Goal: Task Accomplishment & Management: Use online tool/utility

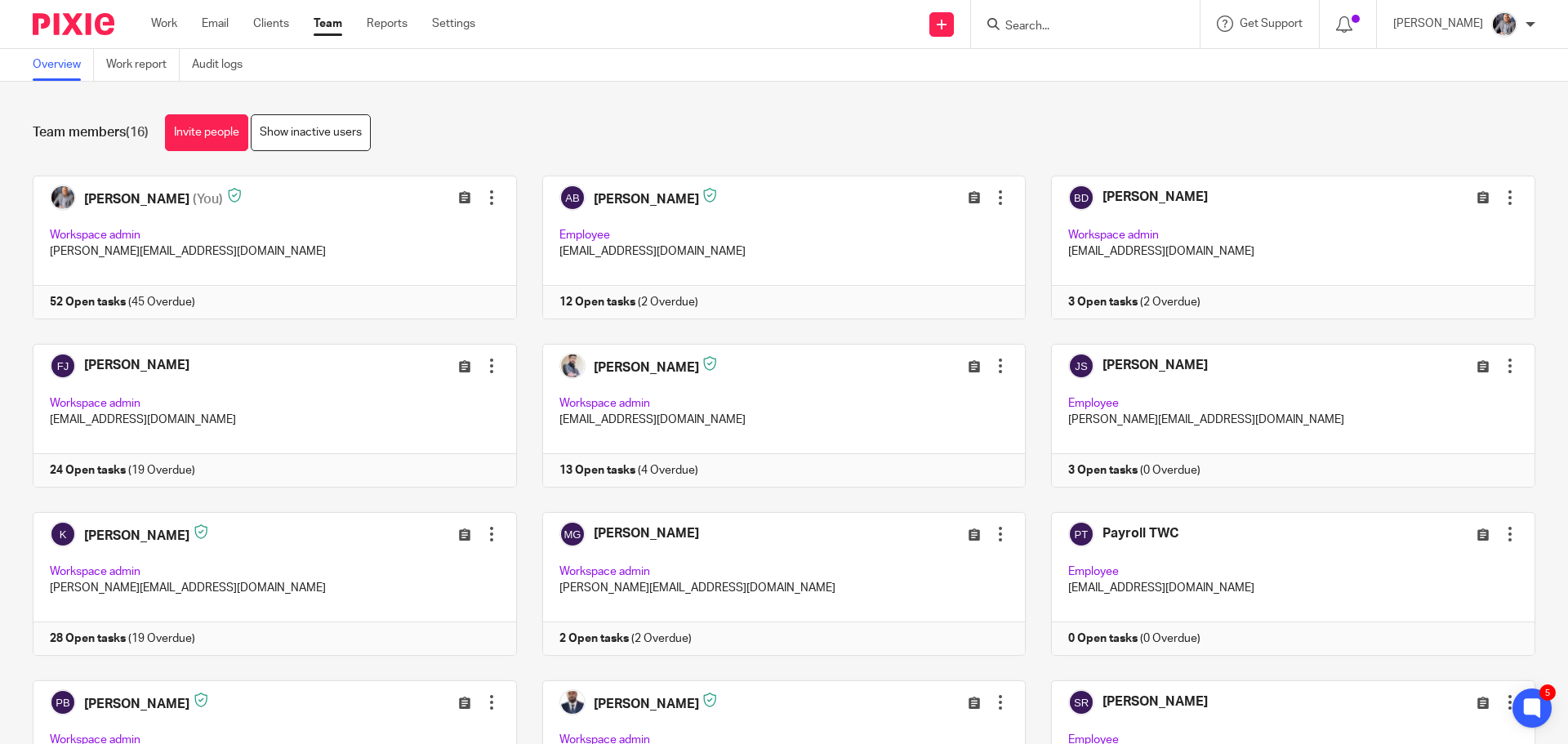
click at [1045, 29] on input "Search" at bounding box center [1076, 26] width 147 height 14
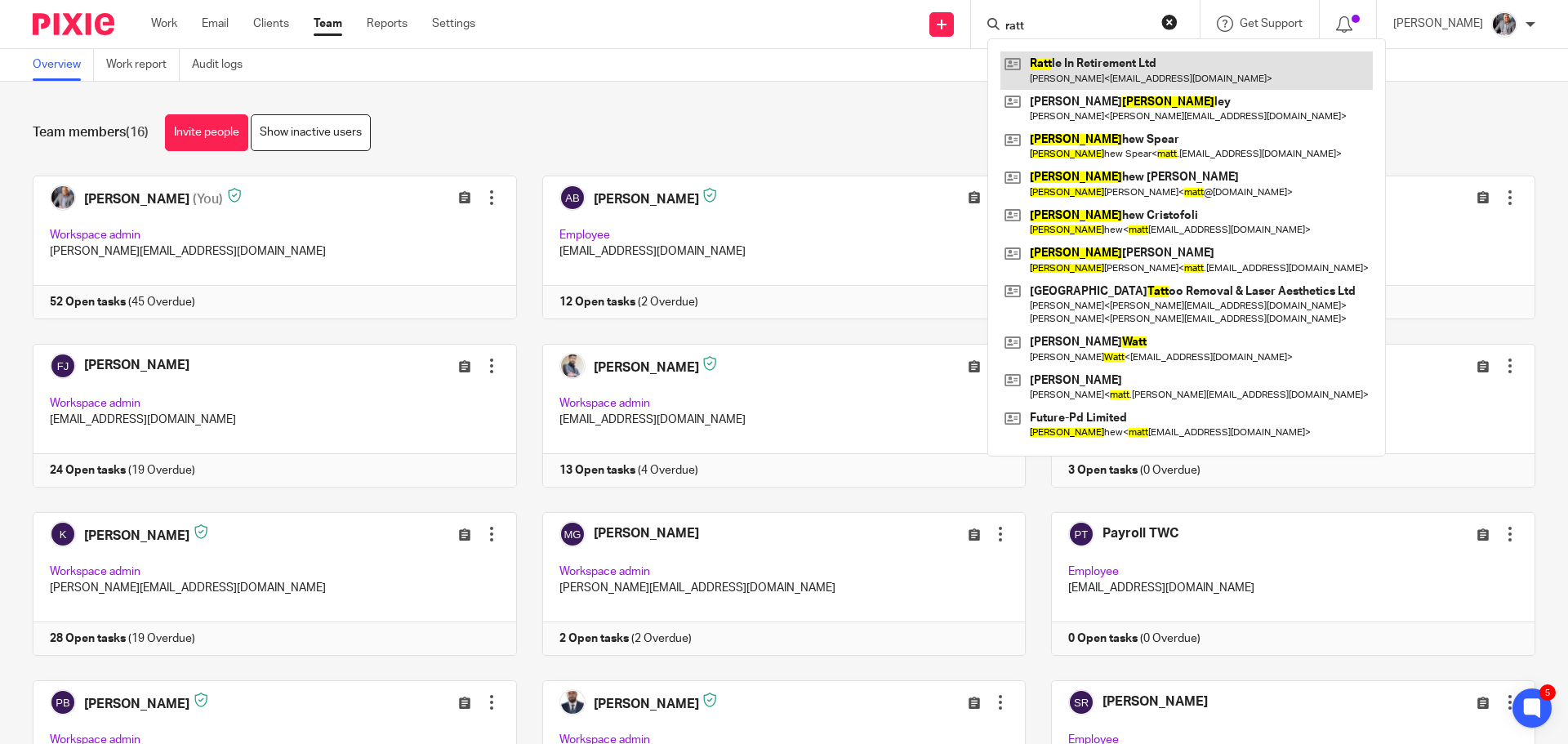
type input "ratt"
click at [1133, 70] on link at bounding box center [1187, 70] width 373 height 37
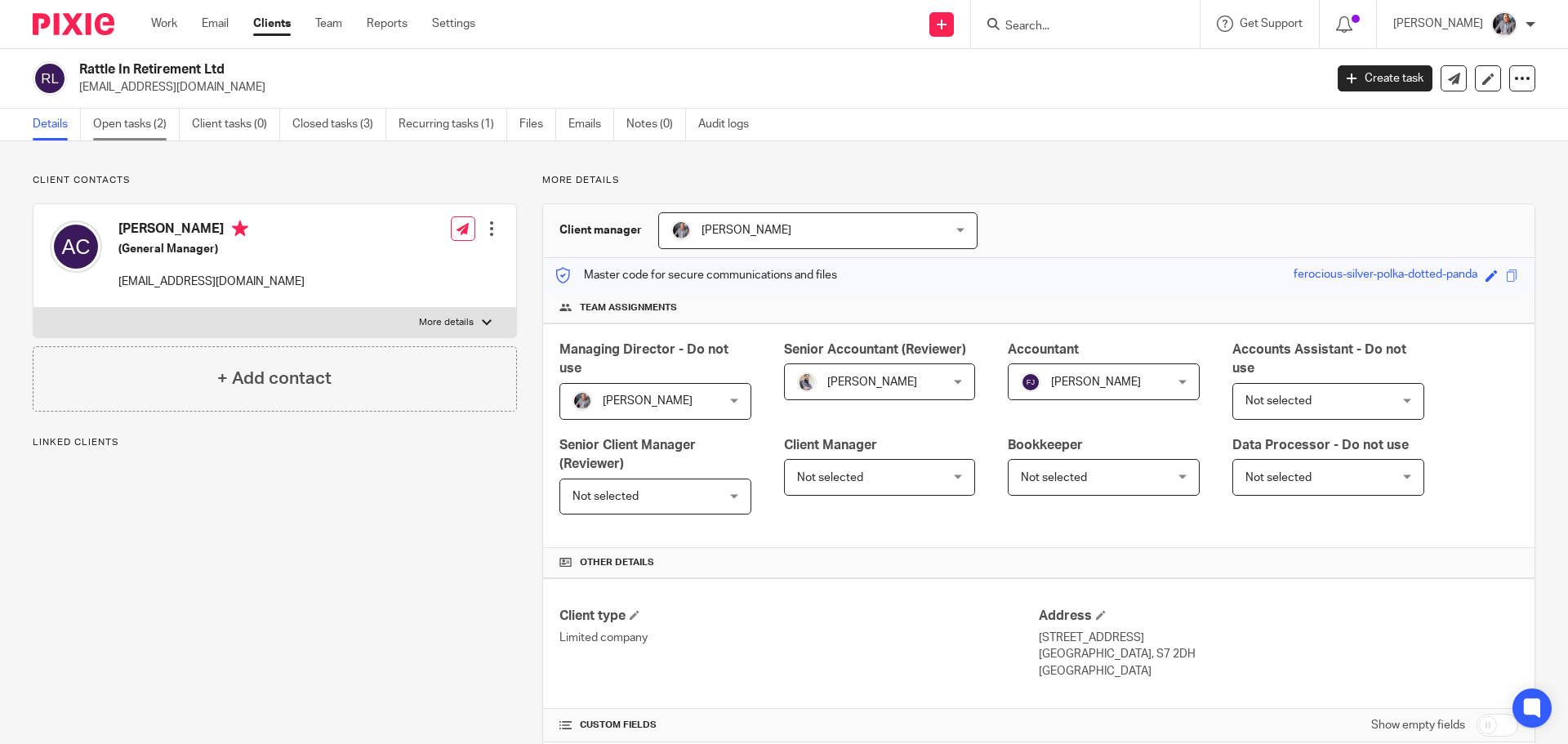
click at [109, 114] on link "Open tasks (2)" at bounding box center [136, 124] width 86 height 32
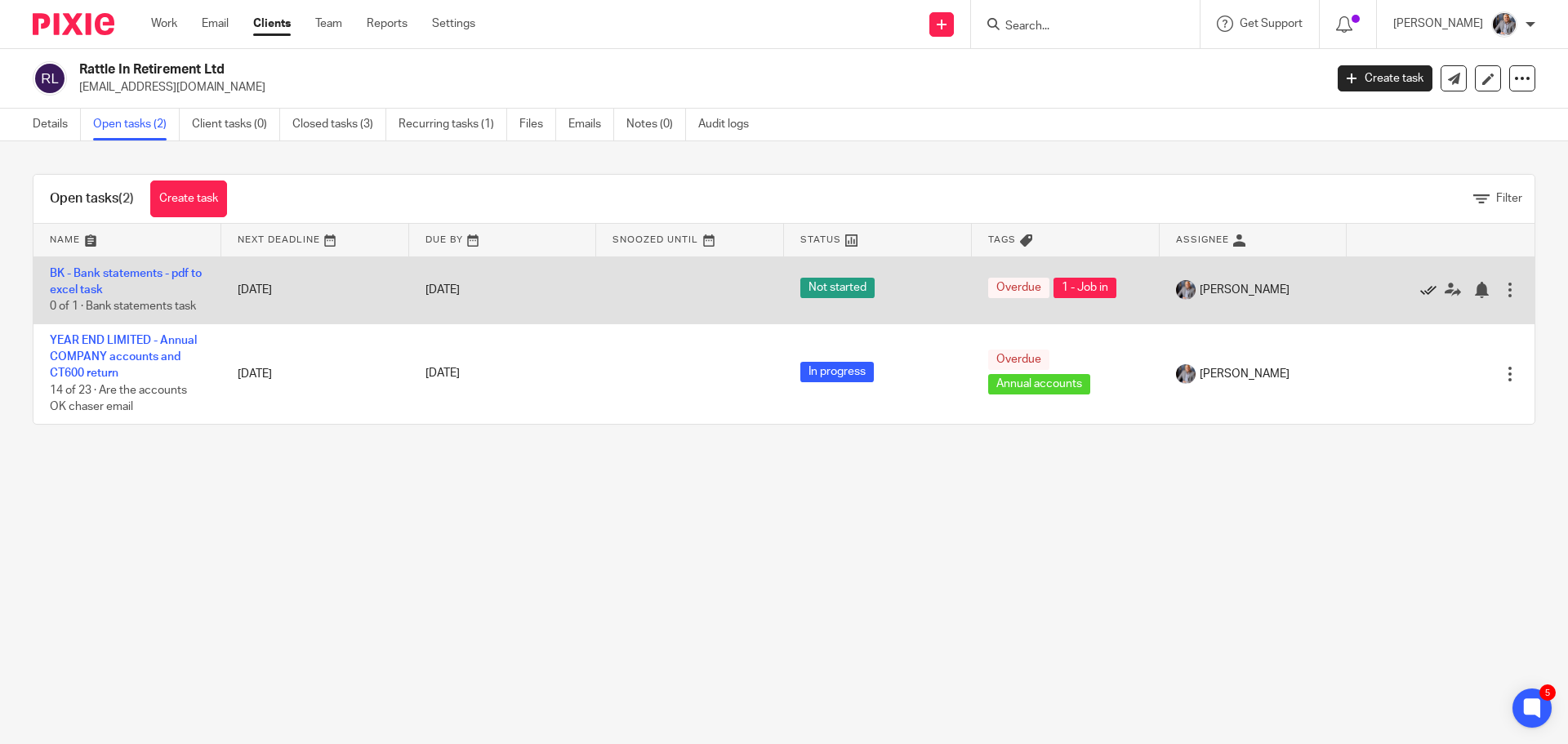
click at [1420, 291] on icon at bounding box center [1428, 289] width 16 height 16
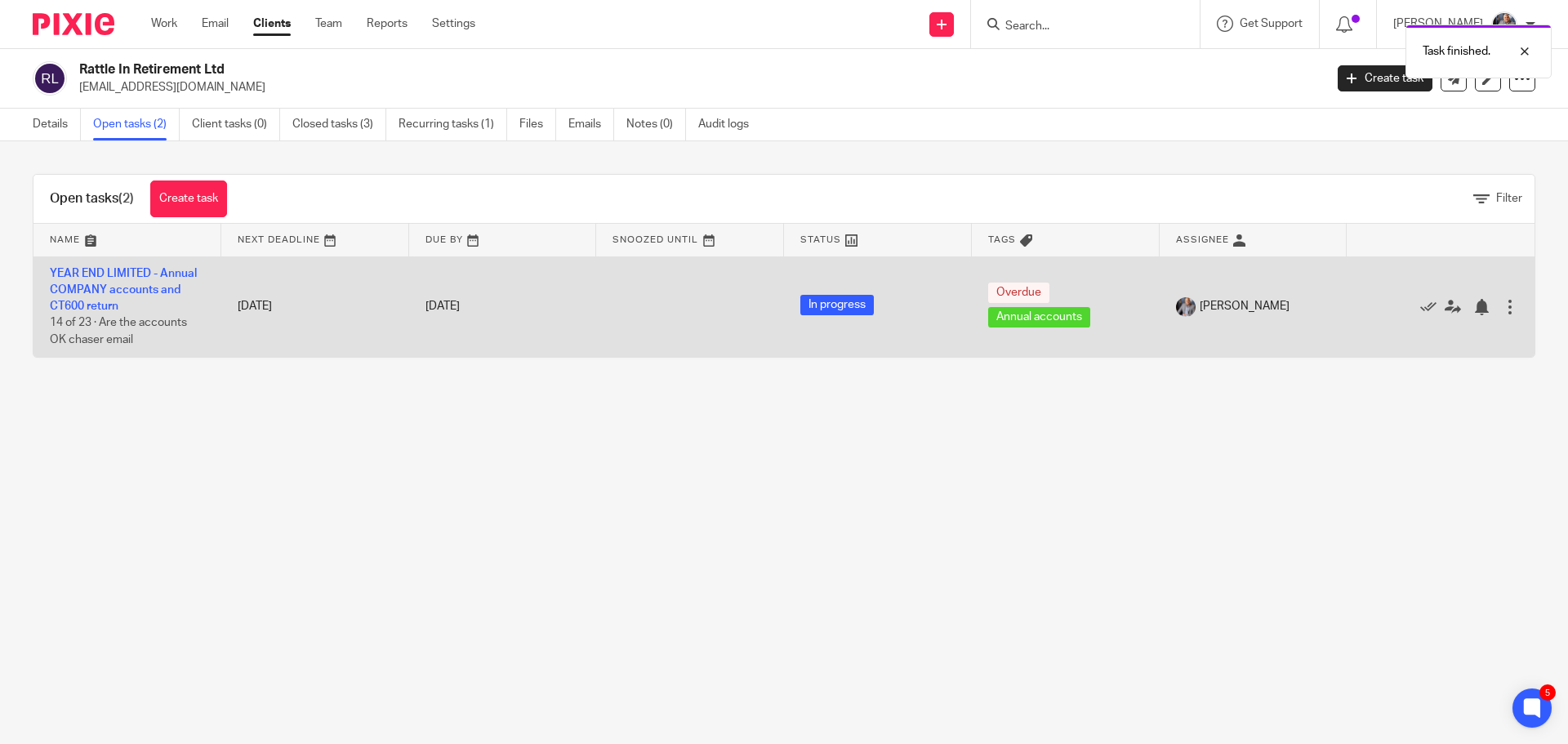
click at [83, 282] on td "YEAR END LIMITED - Annual COMPANY accounts and CT600 return 14 of 23 · Are the …" at bounding box center [128, 306] width 188 height 101
click at [83, 287] on link "YEAR END LIMITED - Annual COMPANY accounts and CT600 return" at bounding box center [123, 290] width 147 height 45
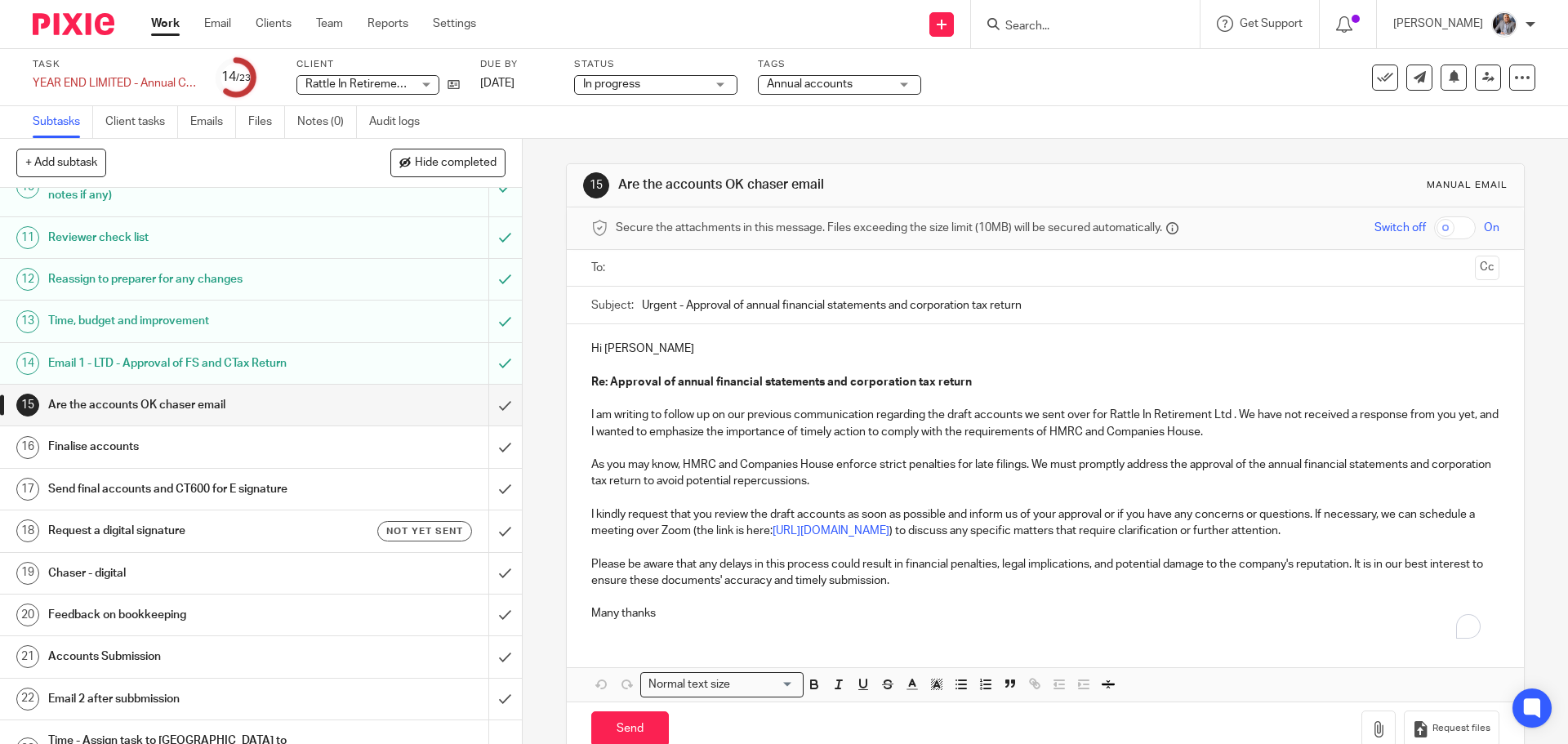
scroll to position [454, 0]
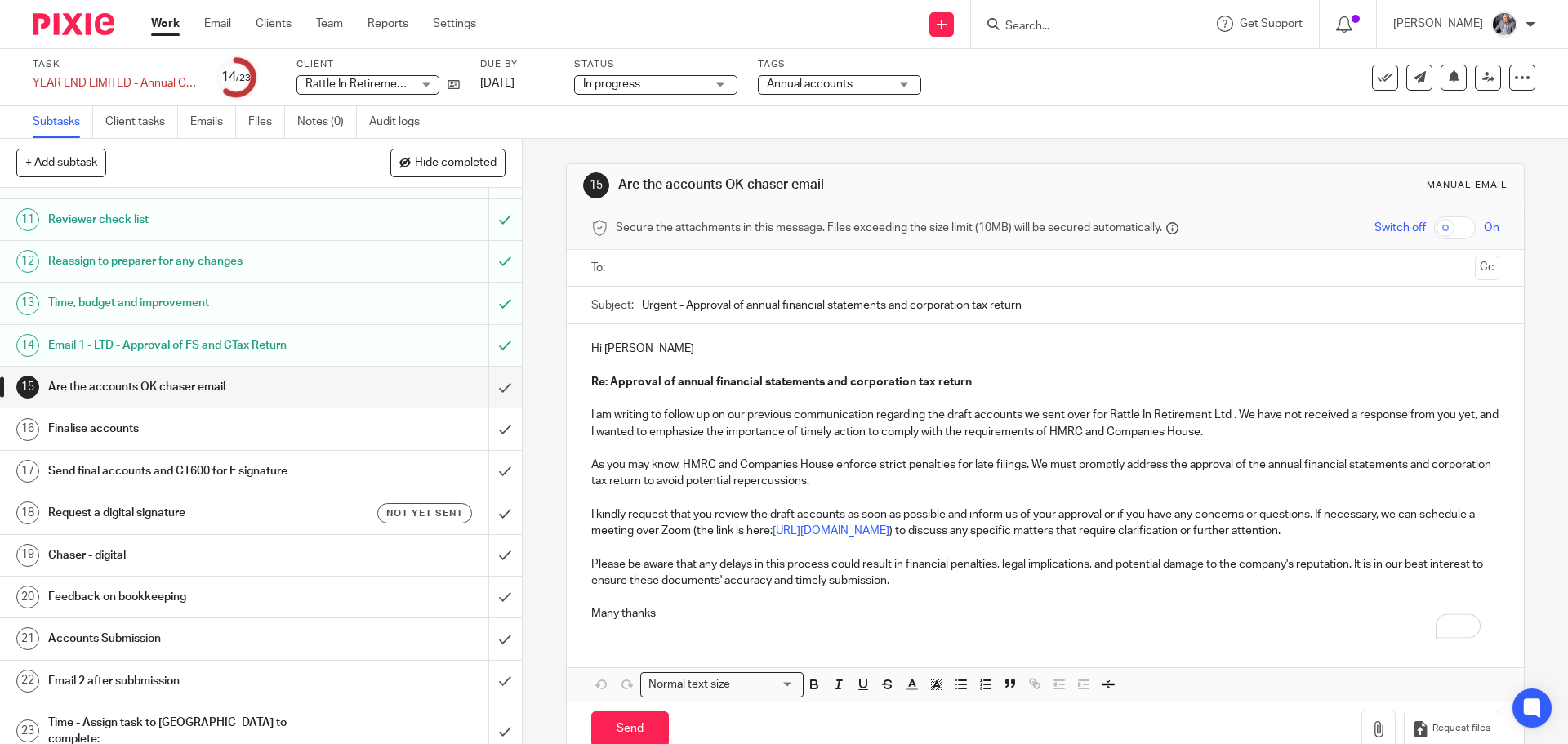
click at [177, 510] on h1 "Request a digital signature" at bounding box center [189, 513] width 282 height 25
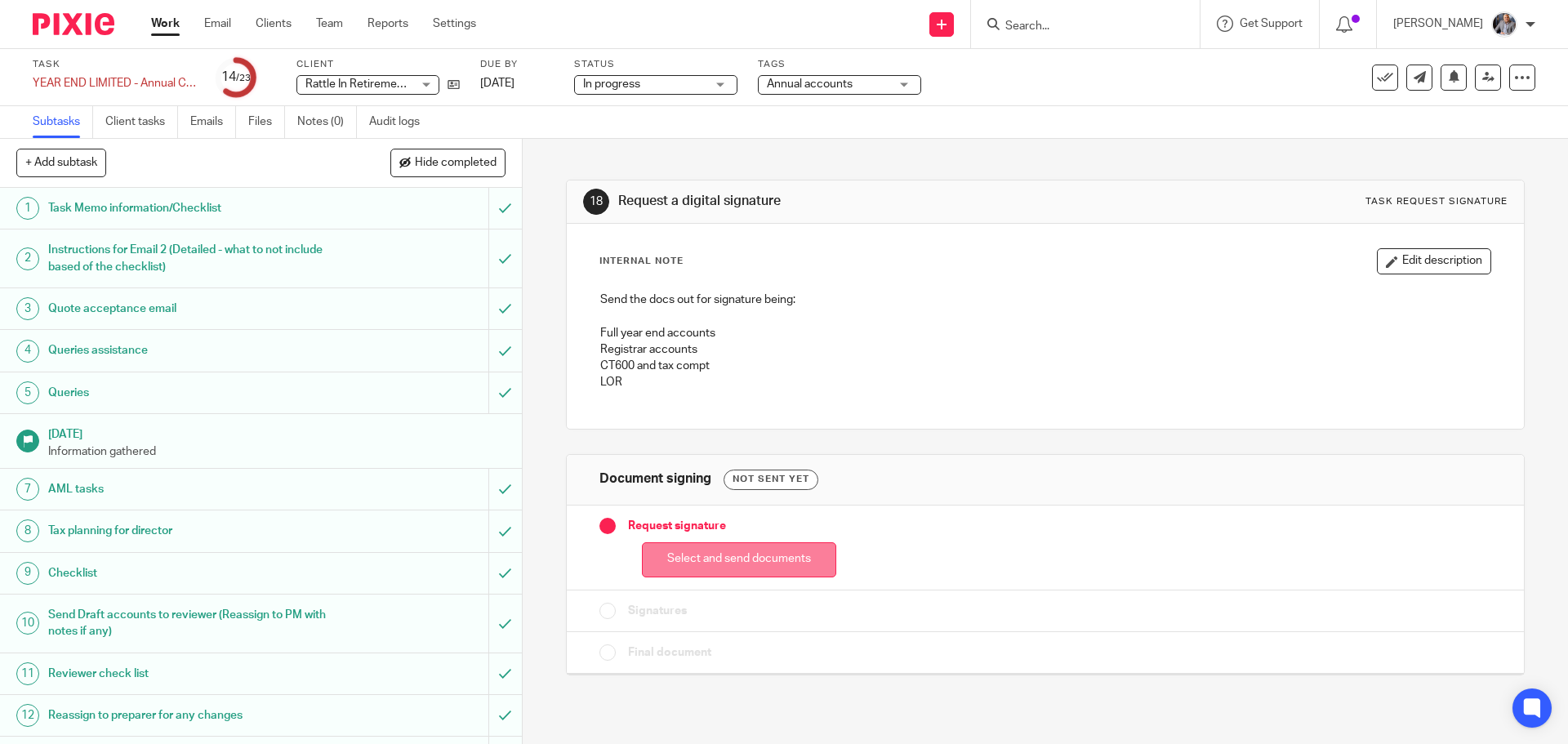
click at [786, 567] on button "Select and send documents" at bounding box center [738, 560] width 194 height 36
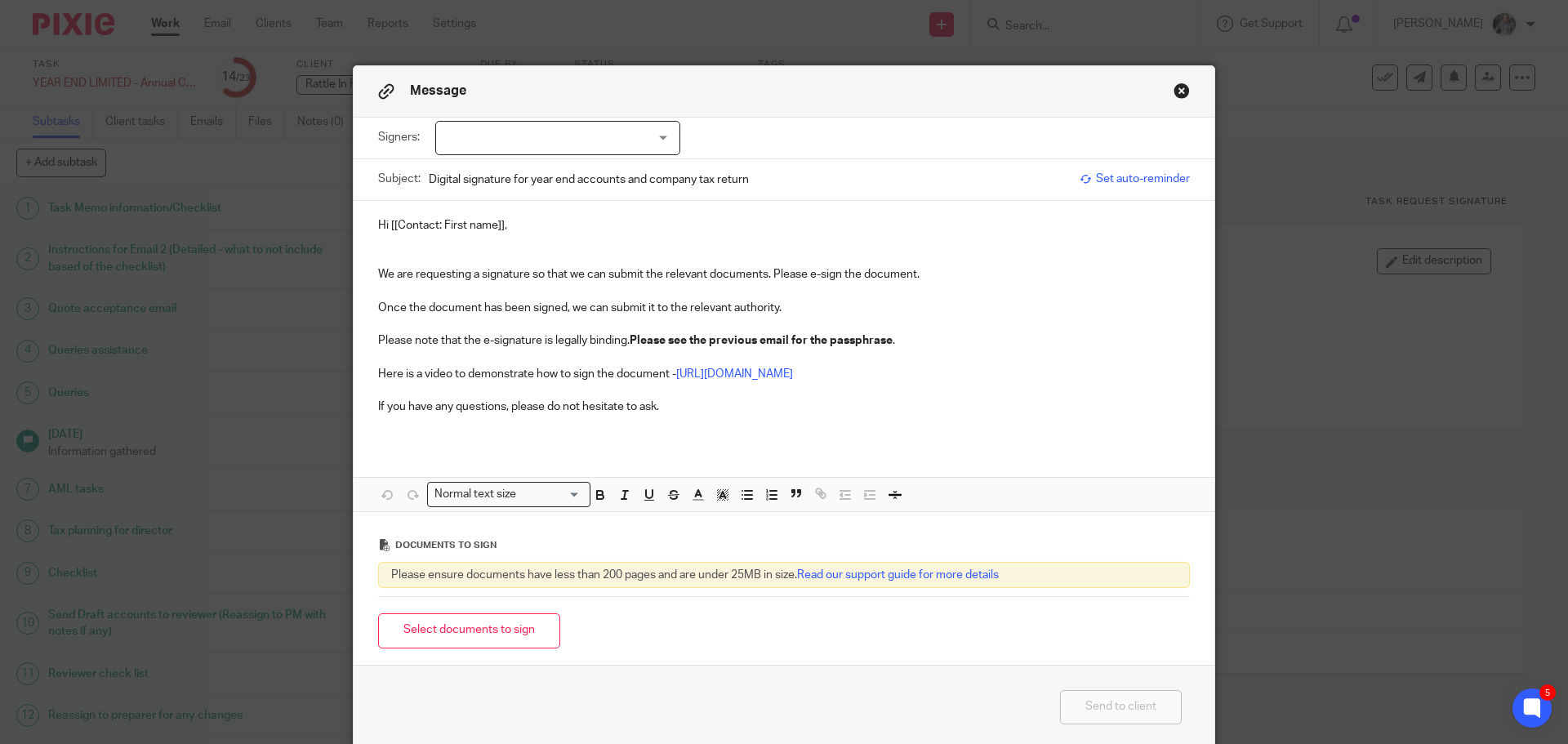
click at [593, 139] on div at bounding box center [557, 138] width 245 height 35
click at [569, 159] on li "[PERSON_NAME]" at bounding box center [551, 172] width 243 height 34
checkbox input "true"
click at [1139, 172] on span "Set auto-reminder" at bounding box center [1134, 179] width 110 height 16
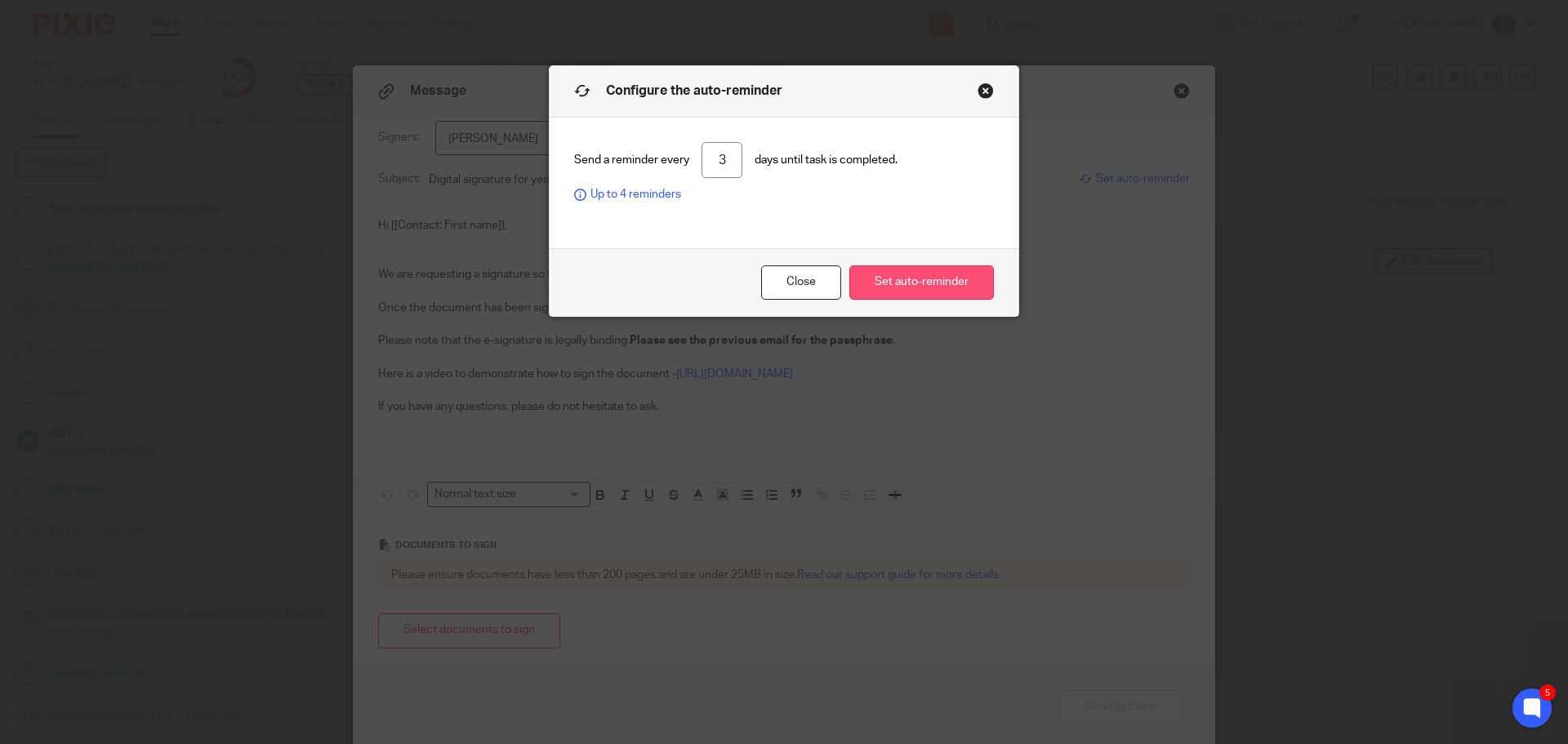
click at [949, 277] on button "Set auto-reminder" at bounding box center [922, 282] width 145 height 36
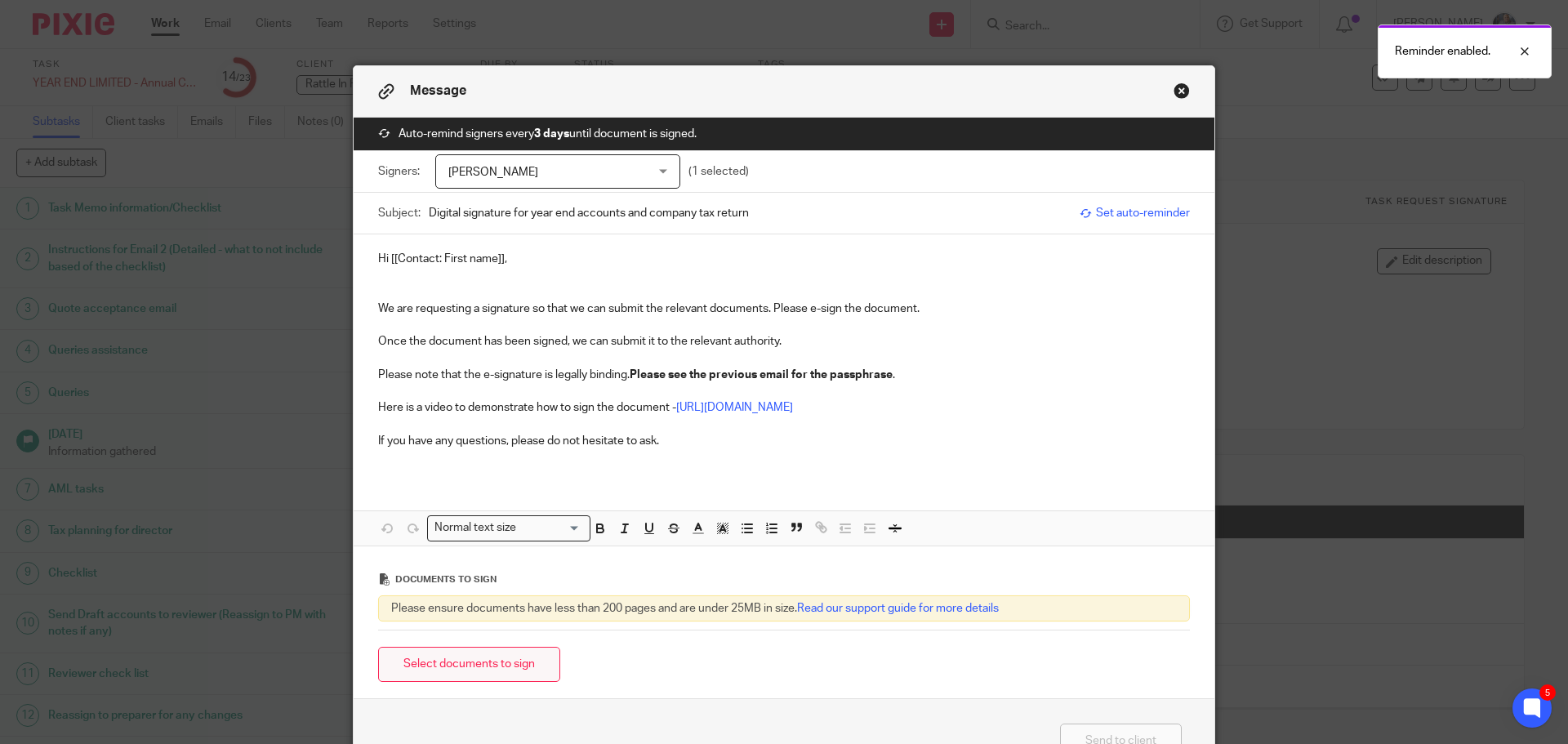
click at [435, 652] on button "Select documents to sign" at bounding box center [470, 664] width 182 height 36
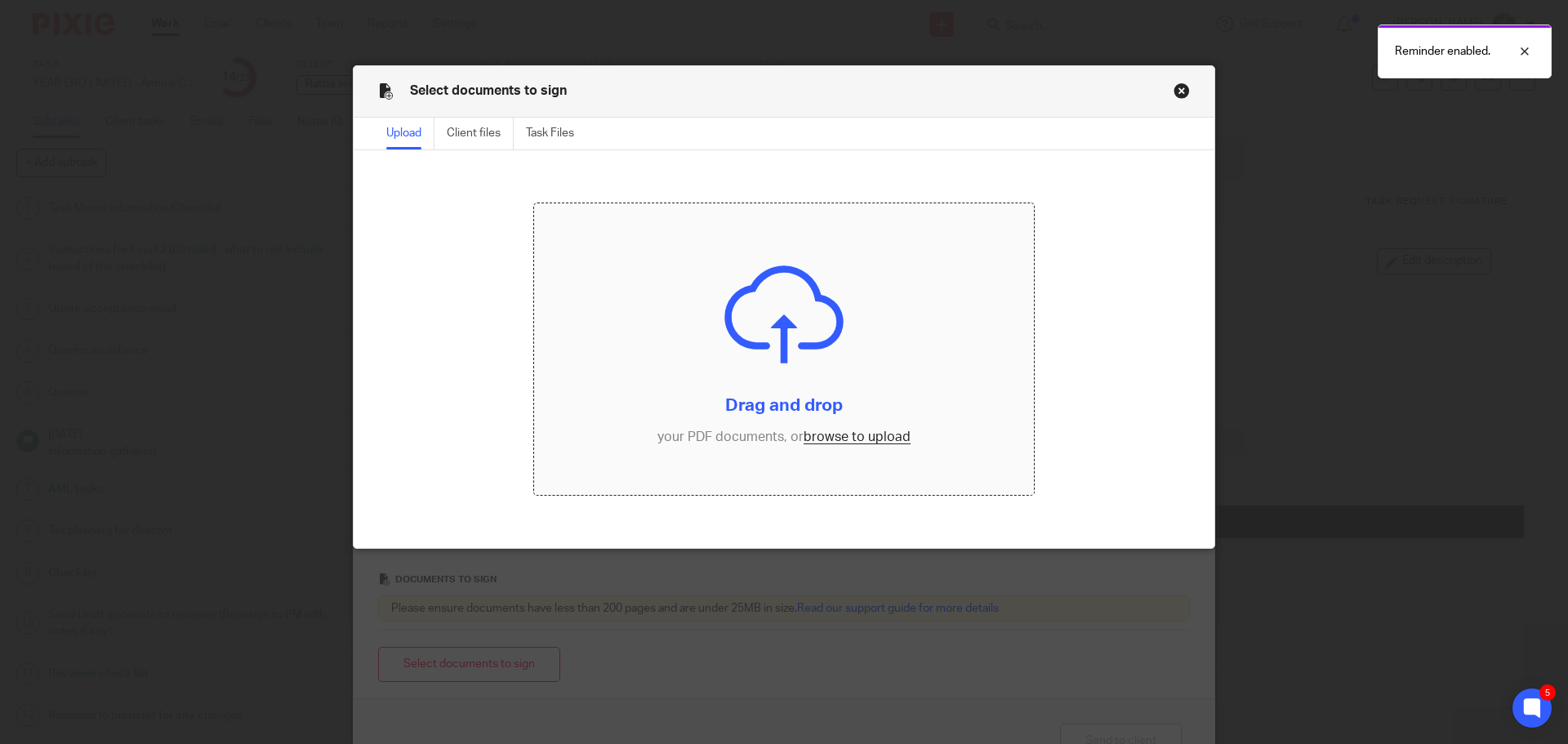
click at [824, 438] on input "file" at bounding box center [784, 349] width 500 height 292
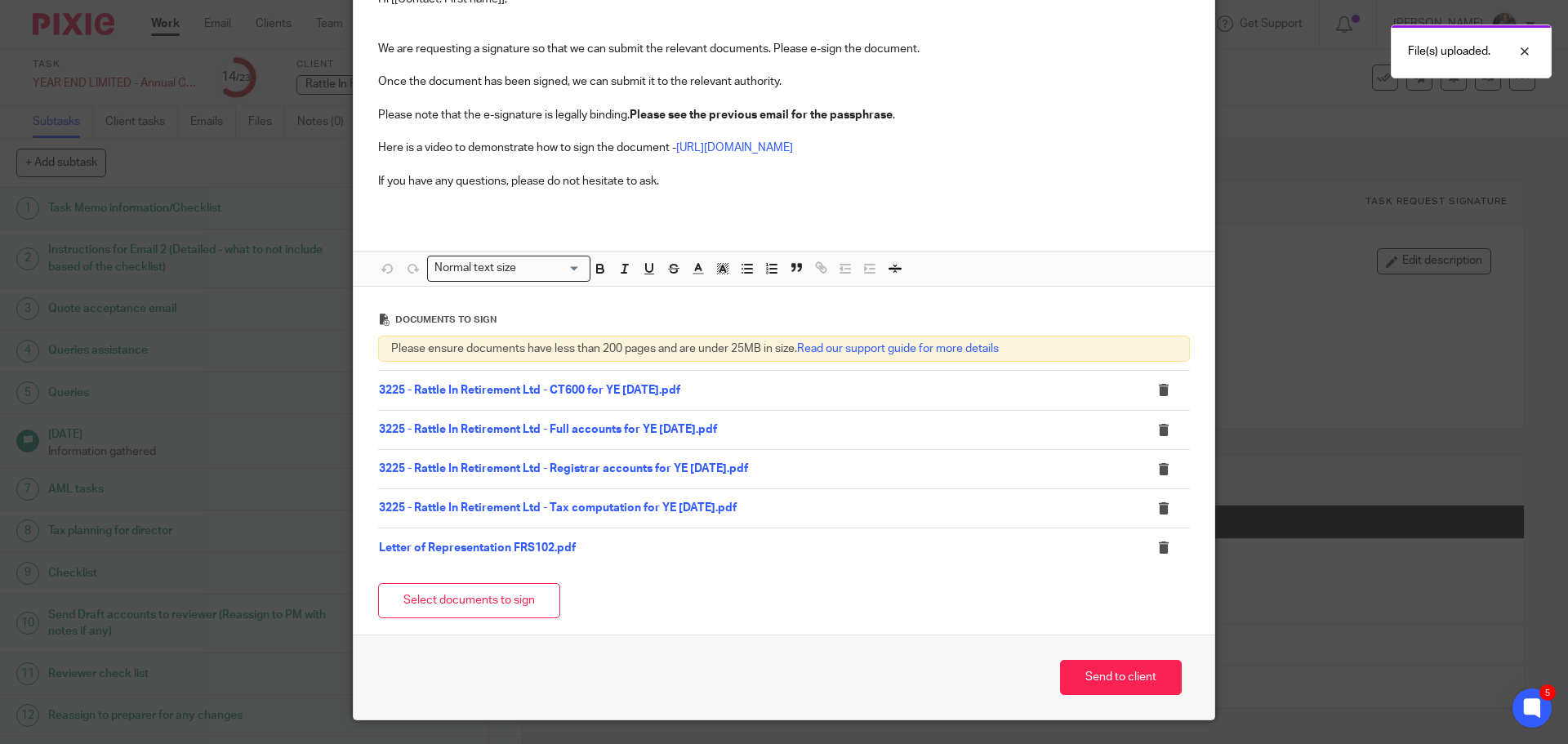
scroll to position [301, 0]
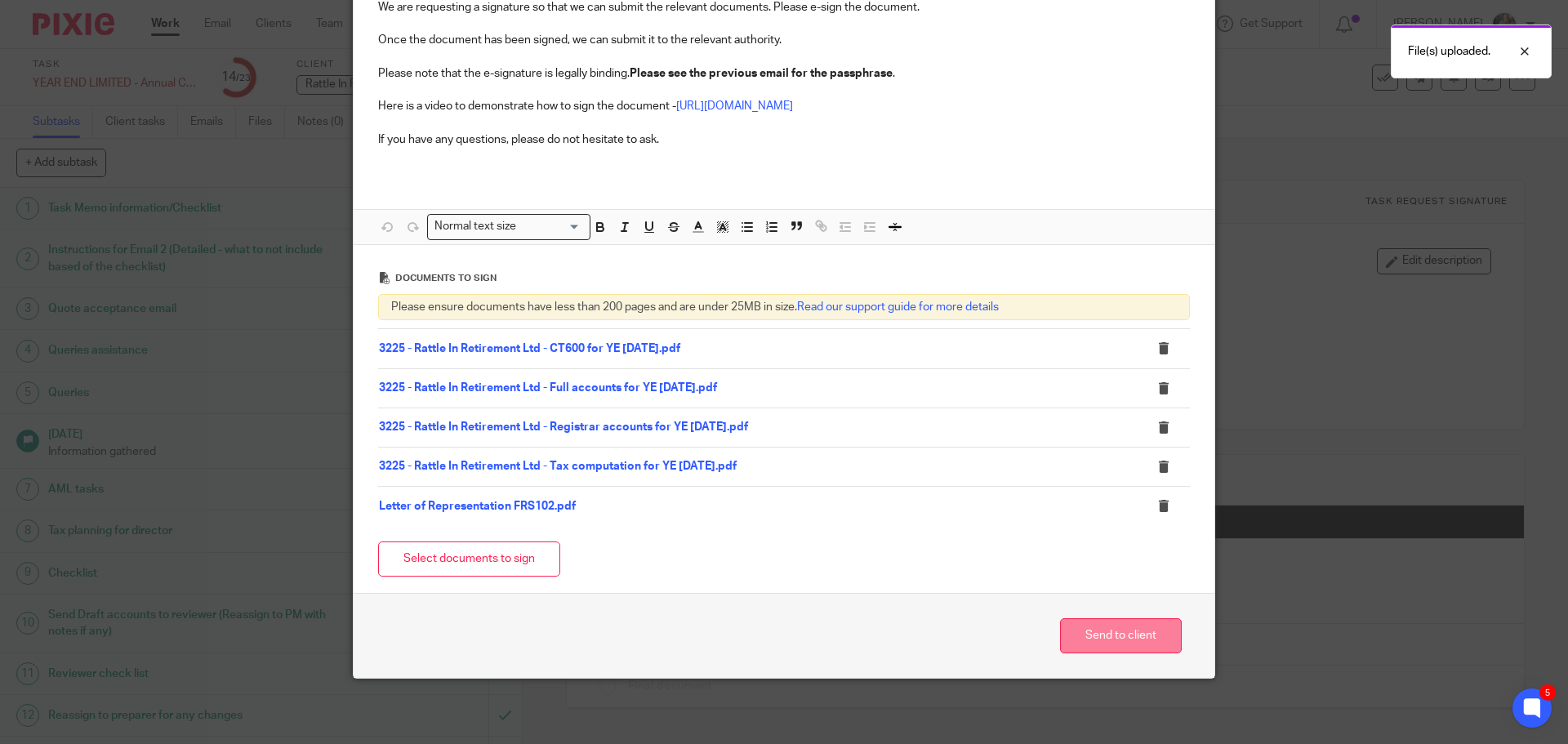
click at [1112, 626] on button "Send to client" at bounding box center [1121, 636] width 122 height 36
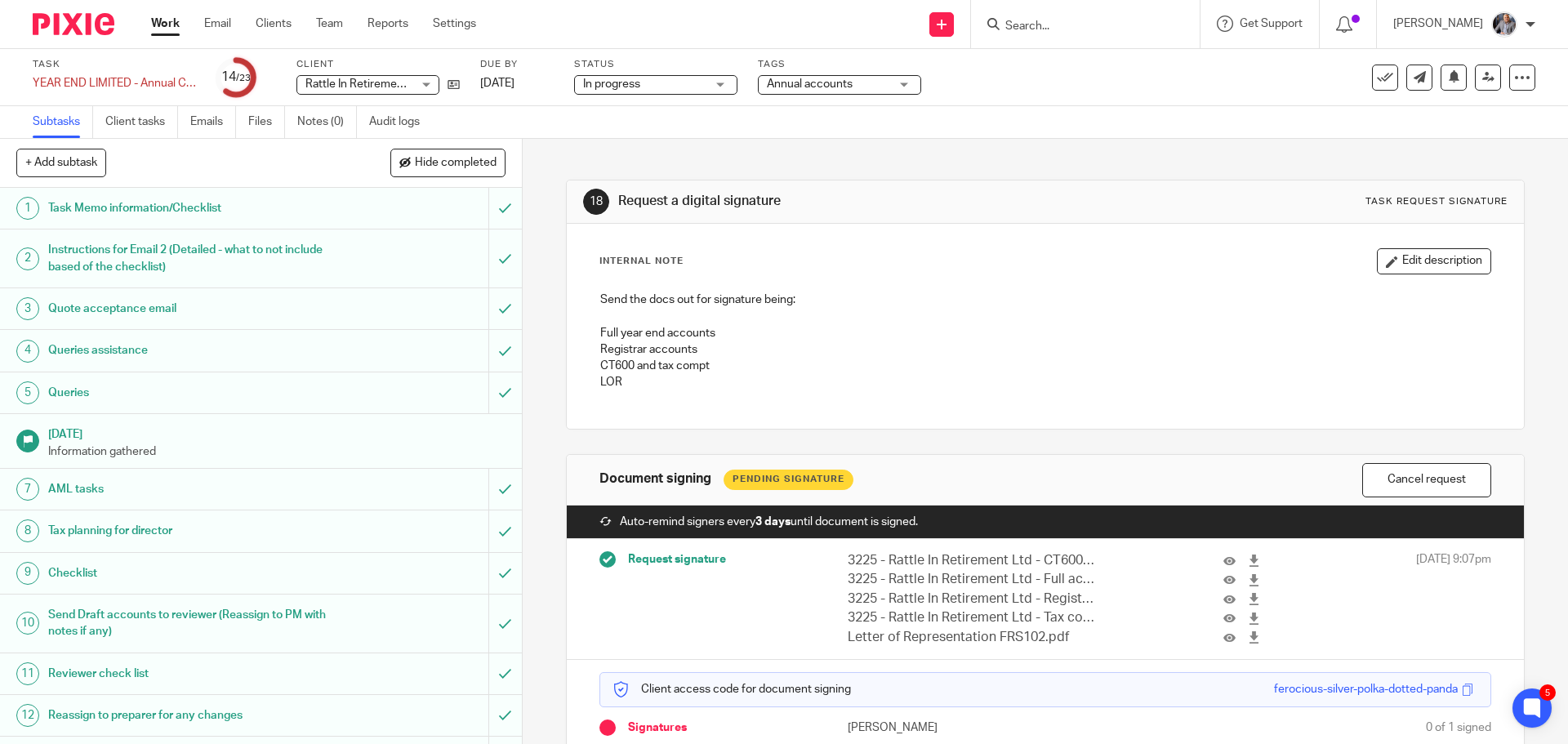
click at [1073, 23] on input "Search" at bounding box center [1076, 26] width 147 height 14
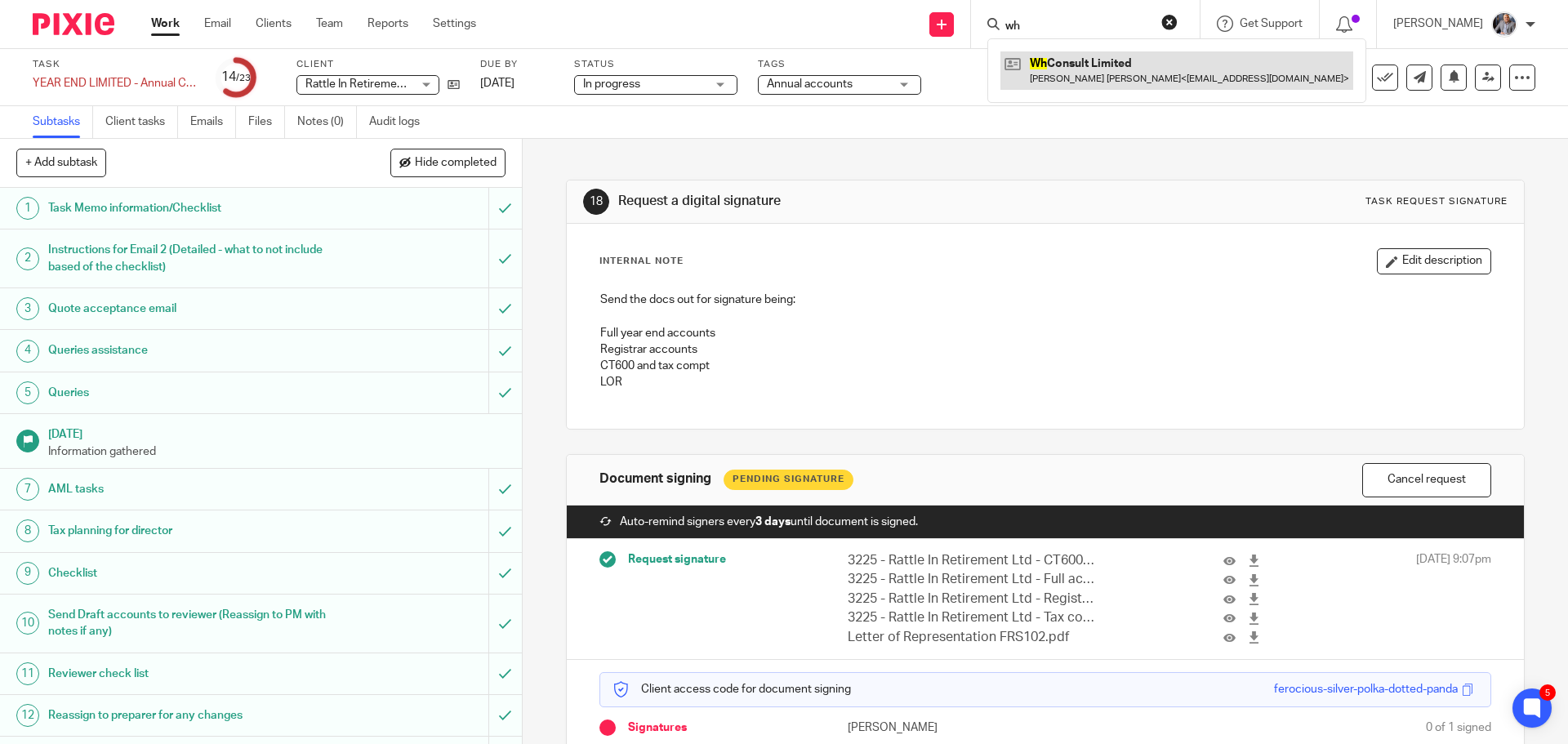
type input "wh"
click at [1087, 60] on link at bounding box center [1176, 70] width 352 height 37
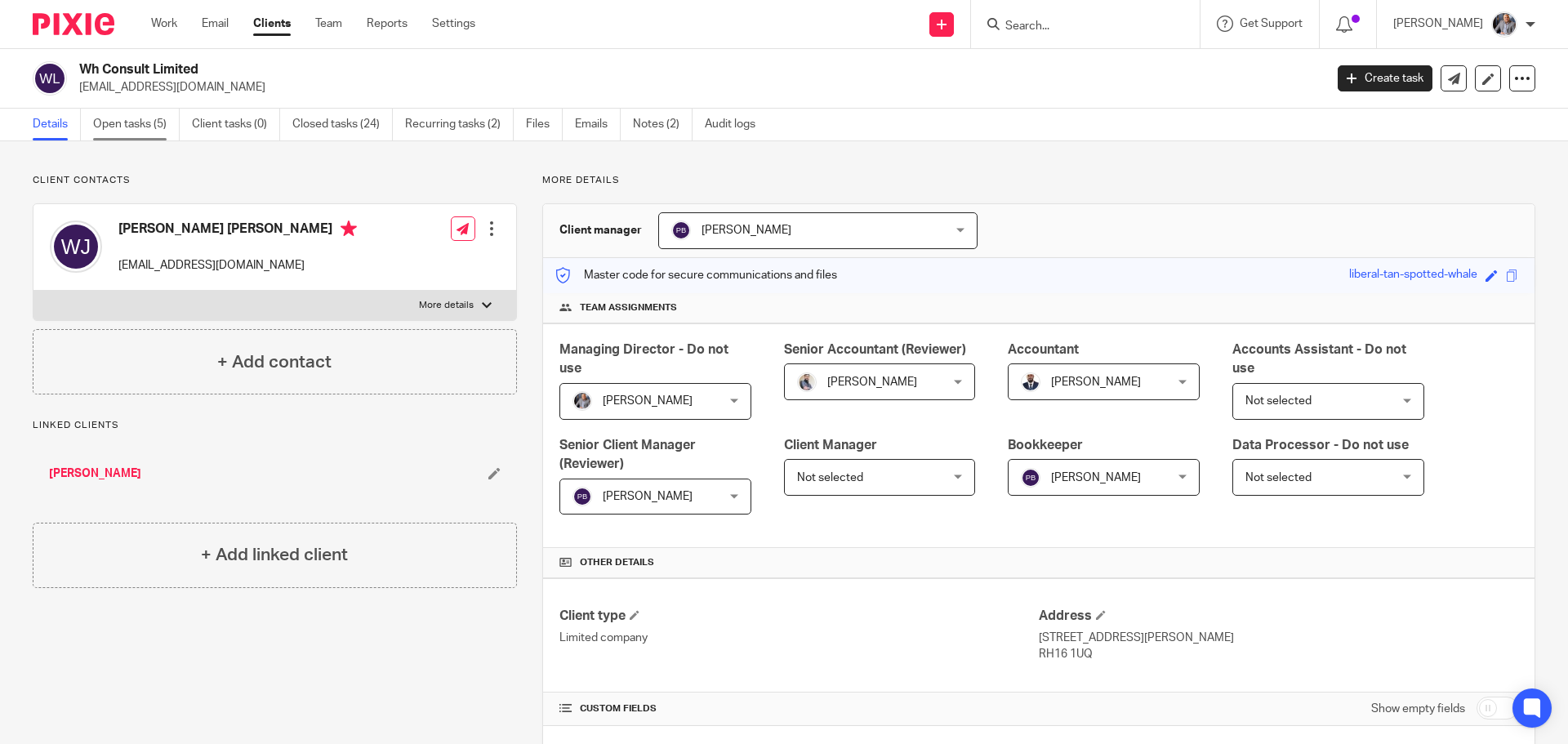
click at [118, 125] on link "Open tasks (5)" at bounding box center [136, 124] width 86 height 32
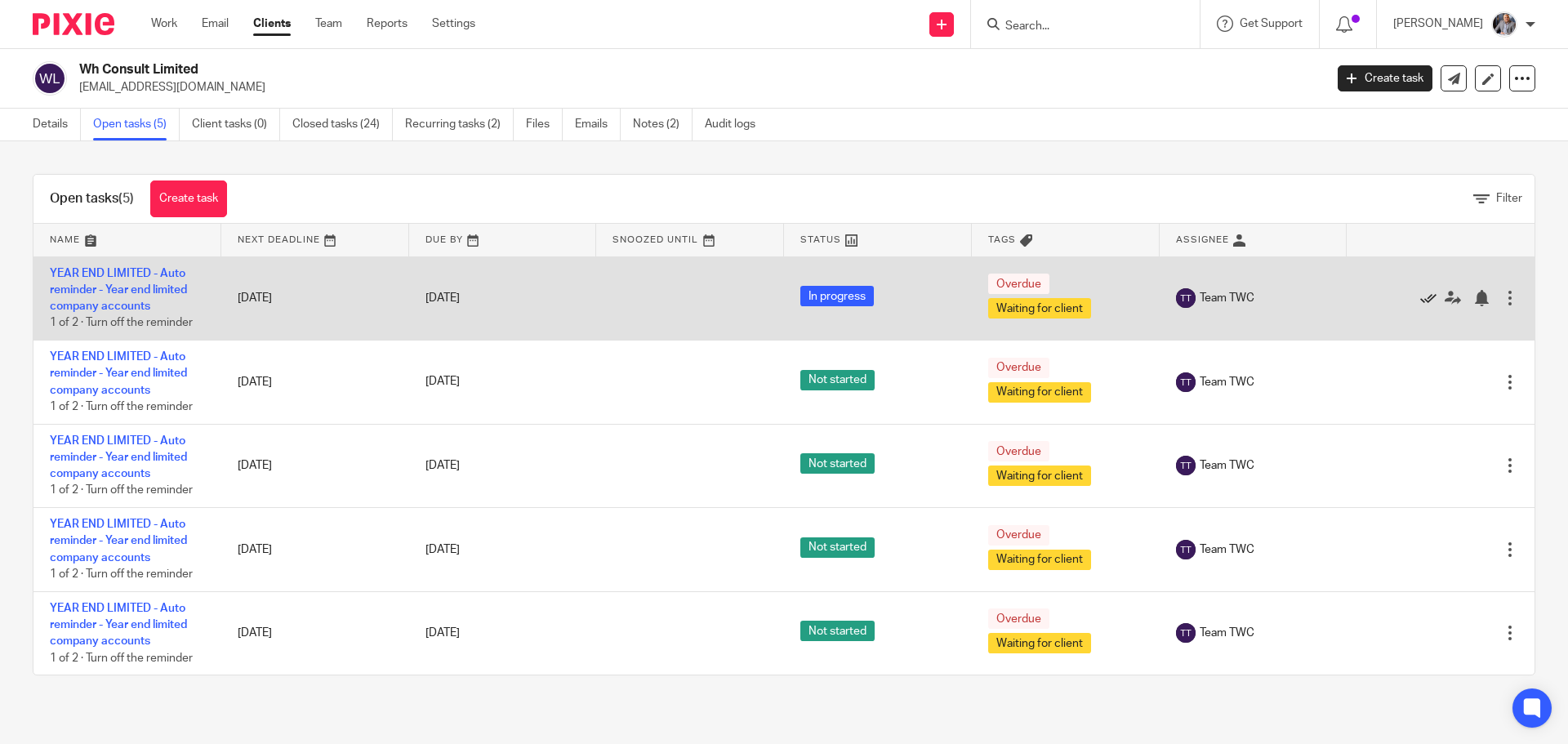
click at [1420, 297] on icon at bounding box center [1428, 298] width 16 height 16
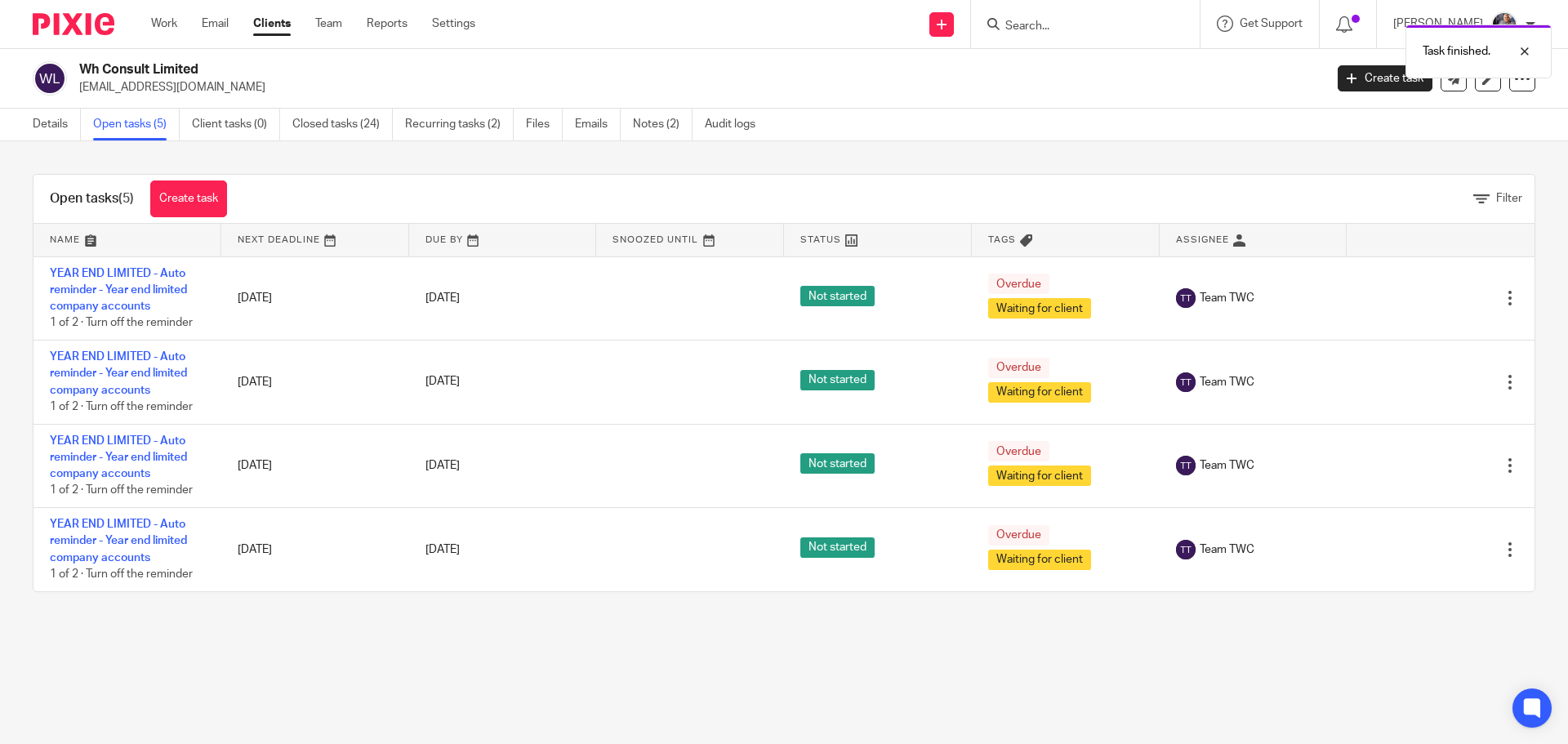
click at [1420, 297] on icon at bounding box center [1428, 298] width 16 height 16
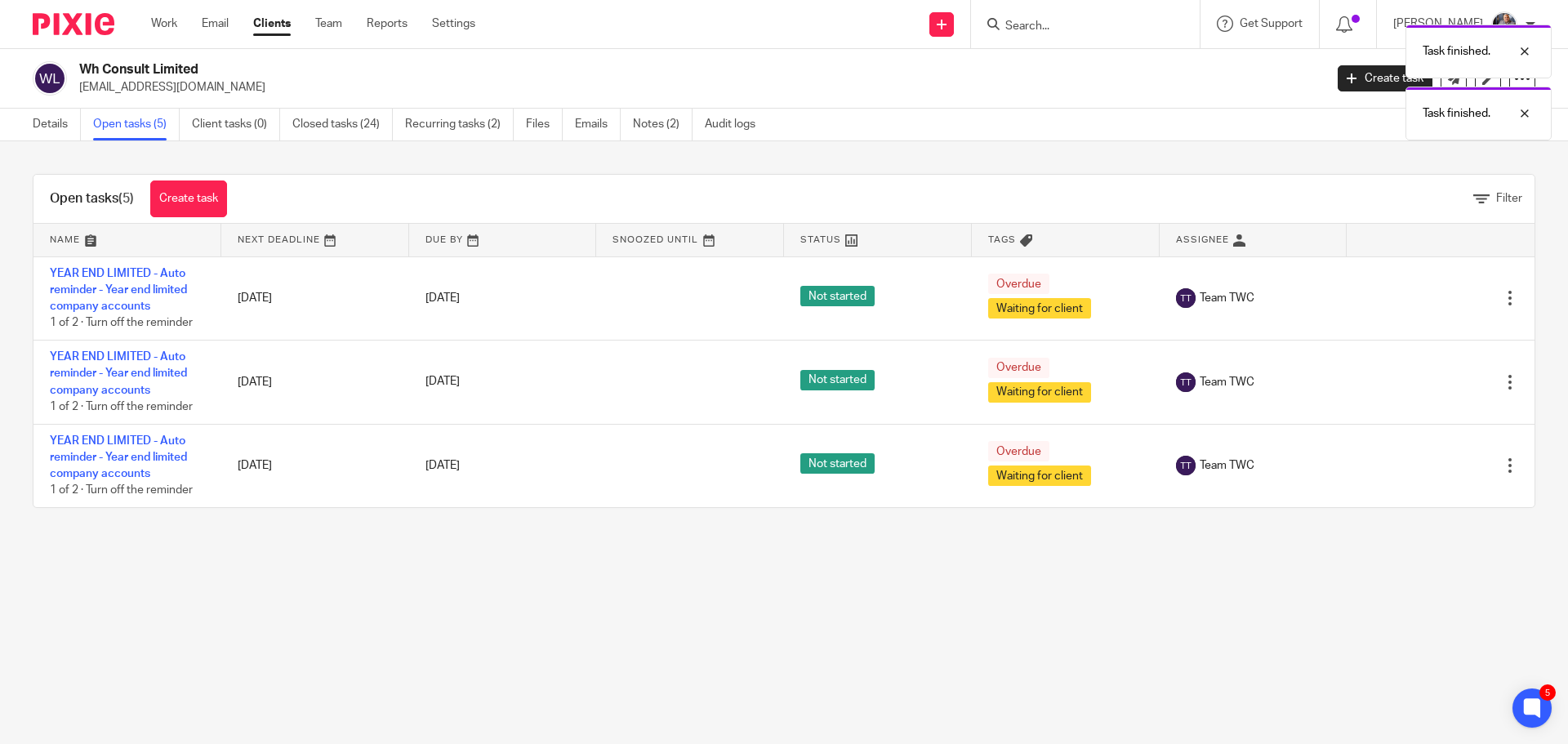
click at [1420, 297] on icon at bounding box center [1428, 298] width 16 height 16
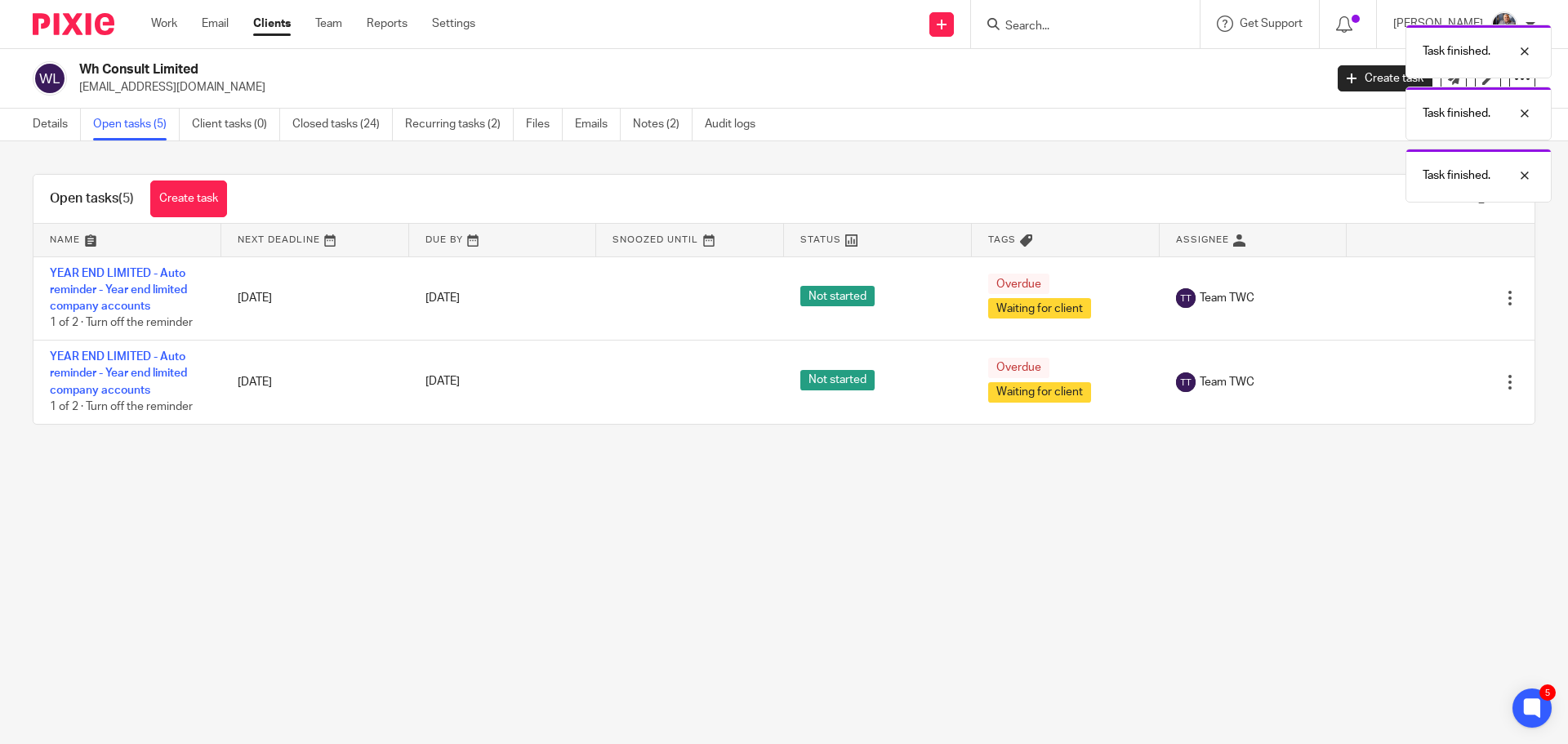
click at [1420, 297] on icon at bounding box center [1428, 298] width 16 height 16
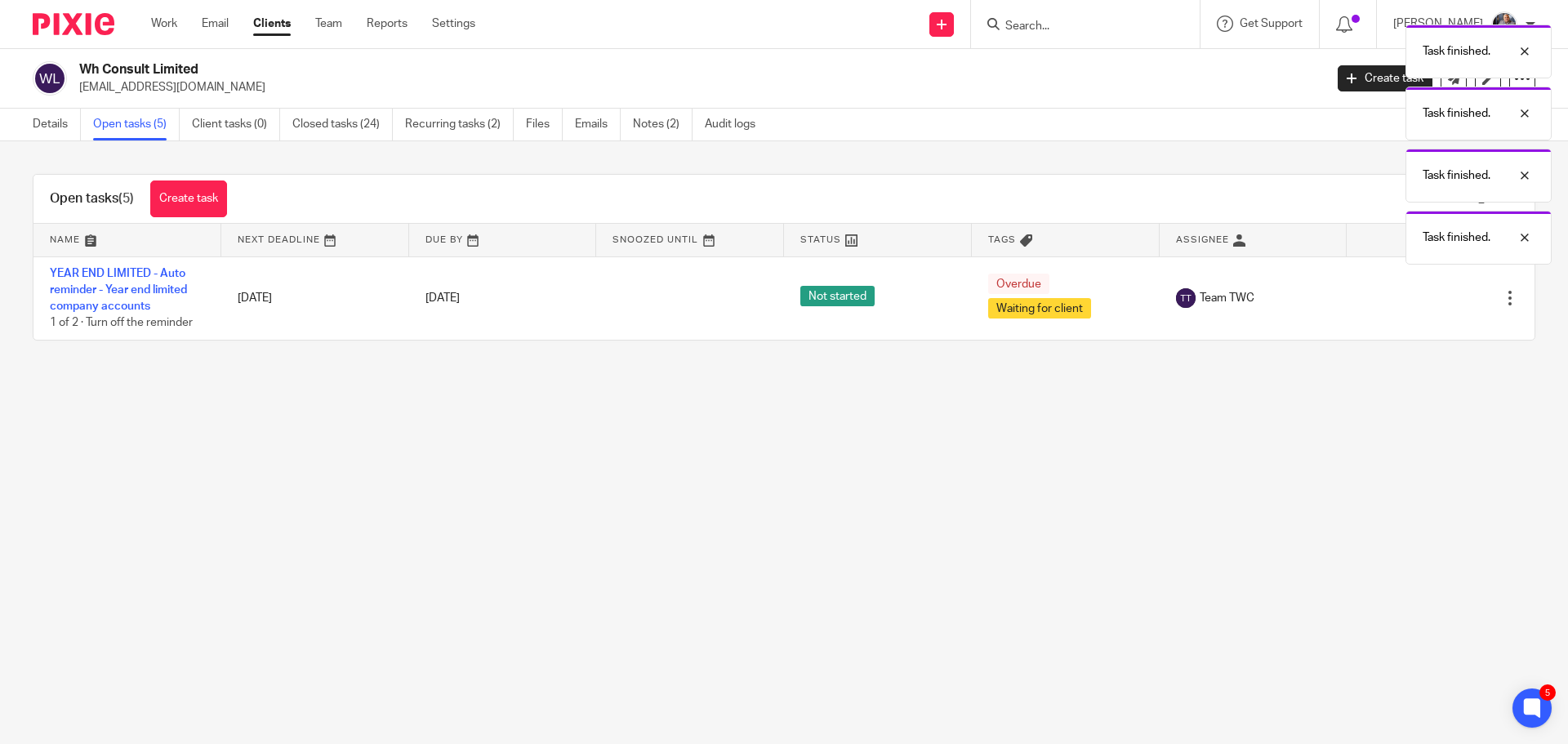
click at [1420, 297] on icon at bounding box center [1428, 298] width 16 height 16
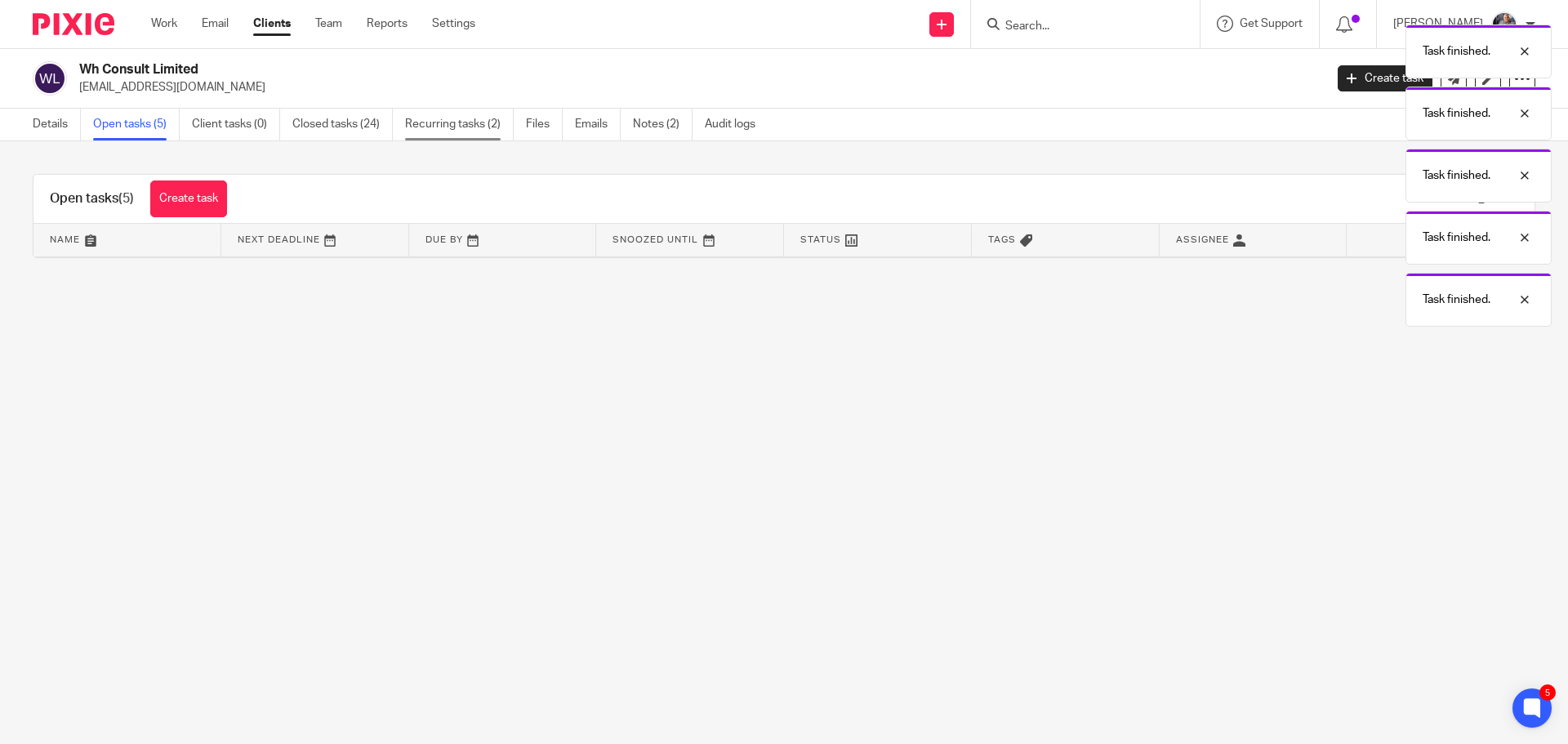
click at [456, 128] on link "Recurring tasks (2)" at bounding box center [459, 124] width 109 height 32
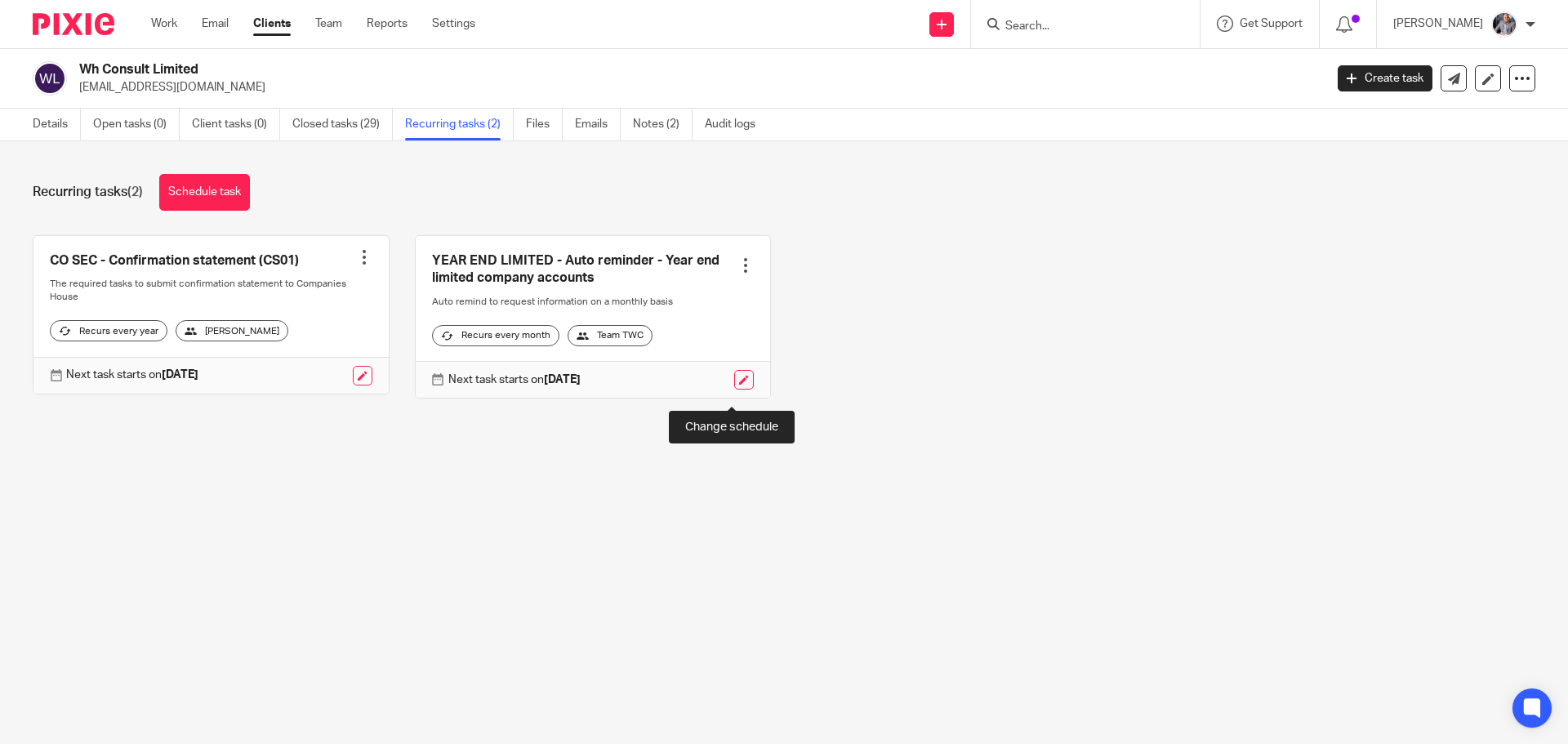
click at [736, 390] on link at bounding box center [744, 379] width 19 height 19
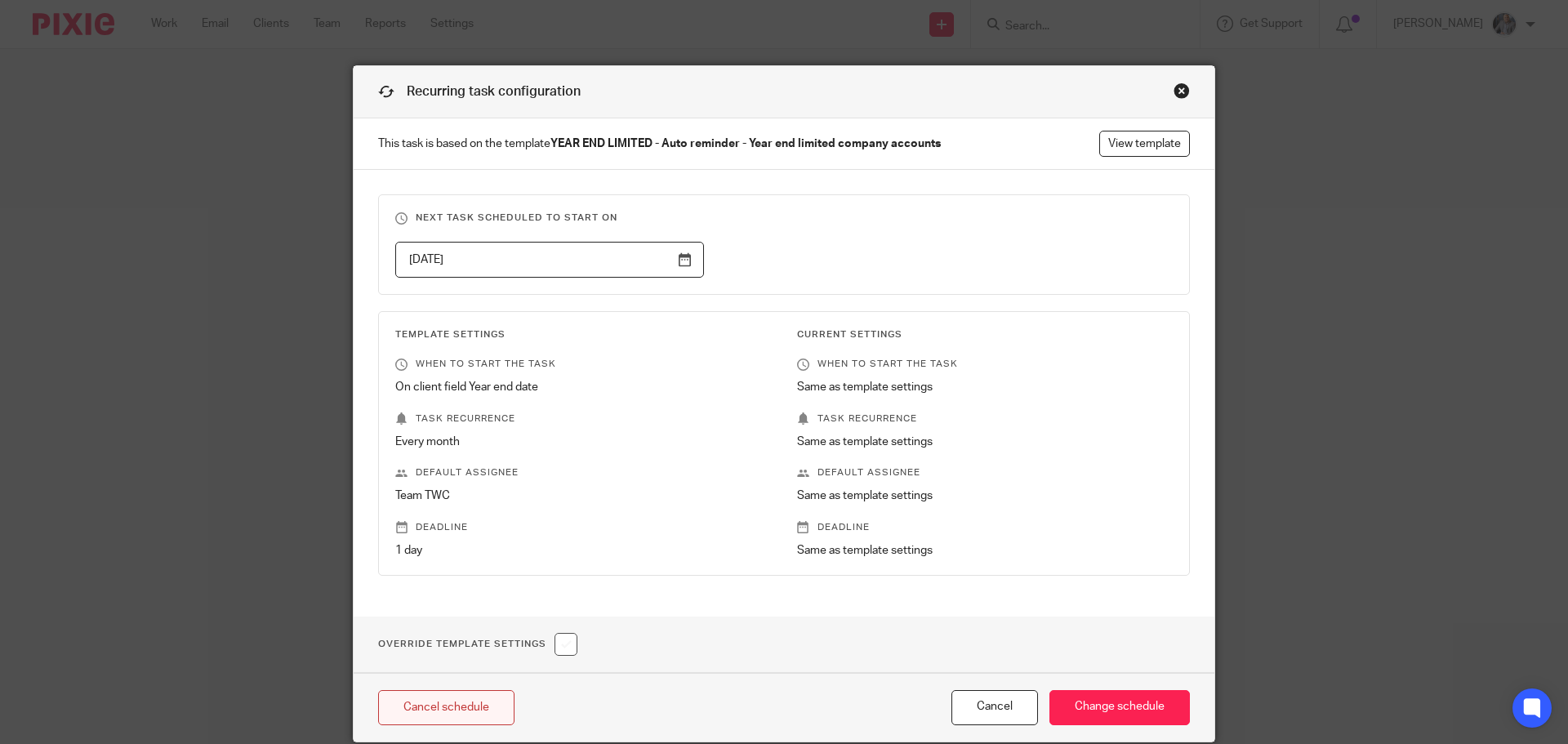
click at [464, 711] on link "Cancel schedule" at bounding box center [446, 708] width 136 height 36
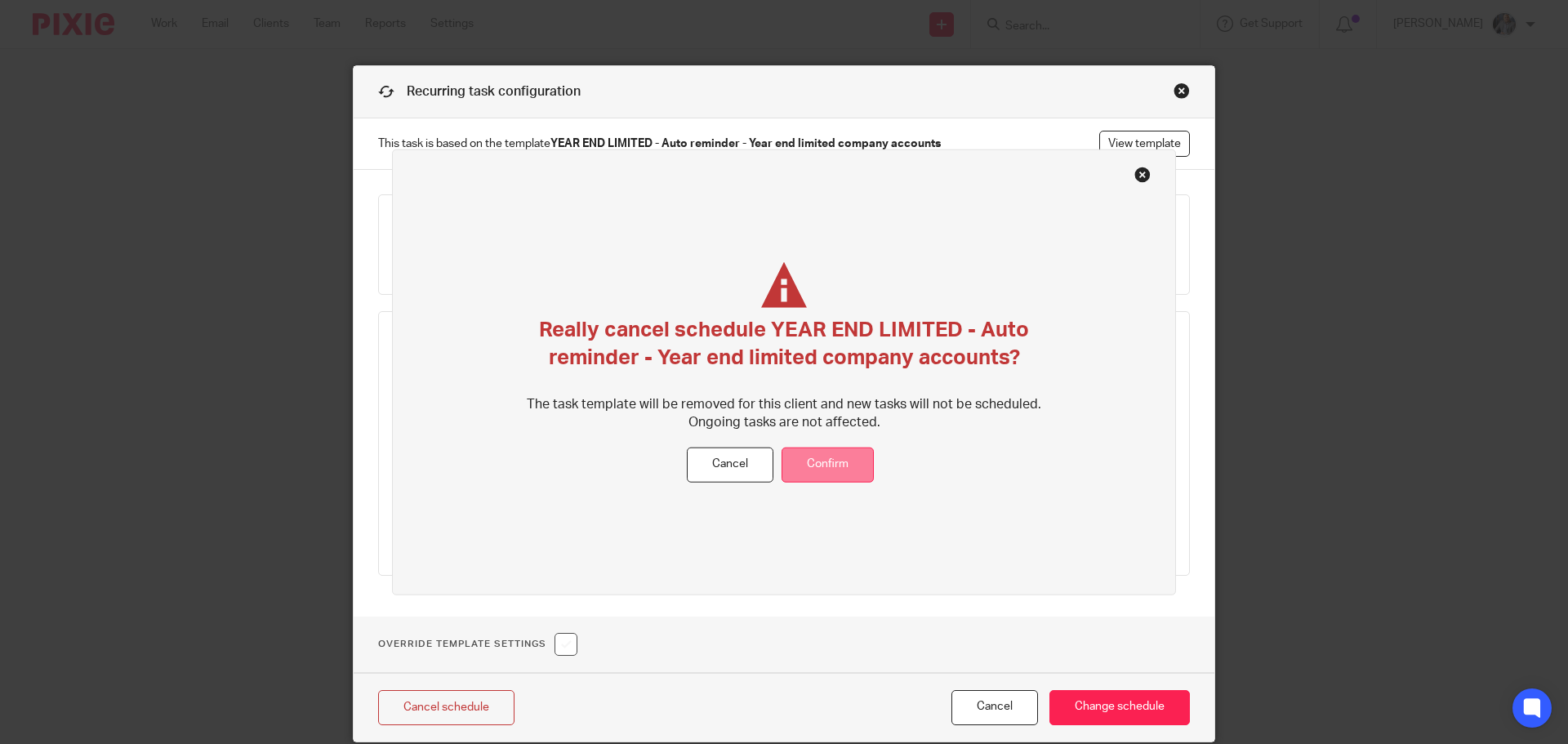
click at [832, 467] on button "Confirm" at bounding box center [828, 465] width 92 height 36
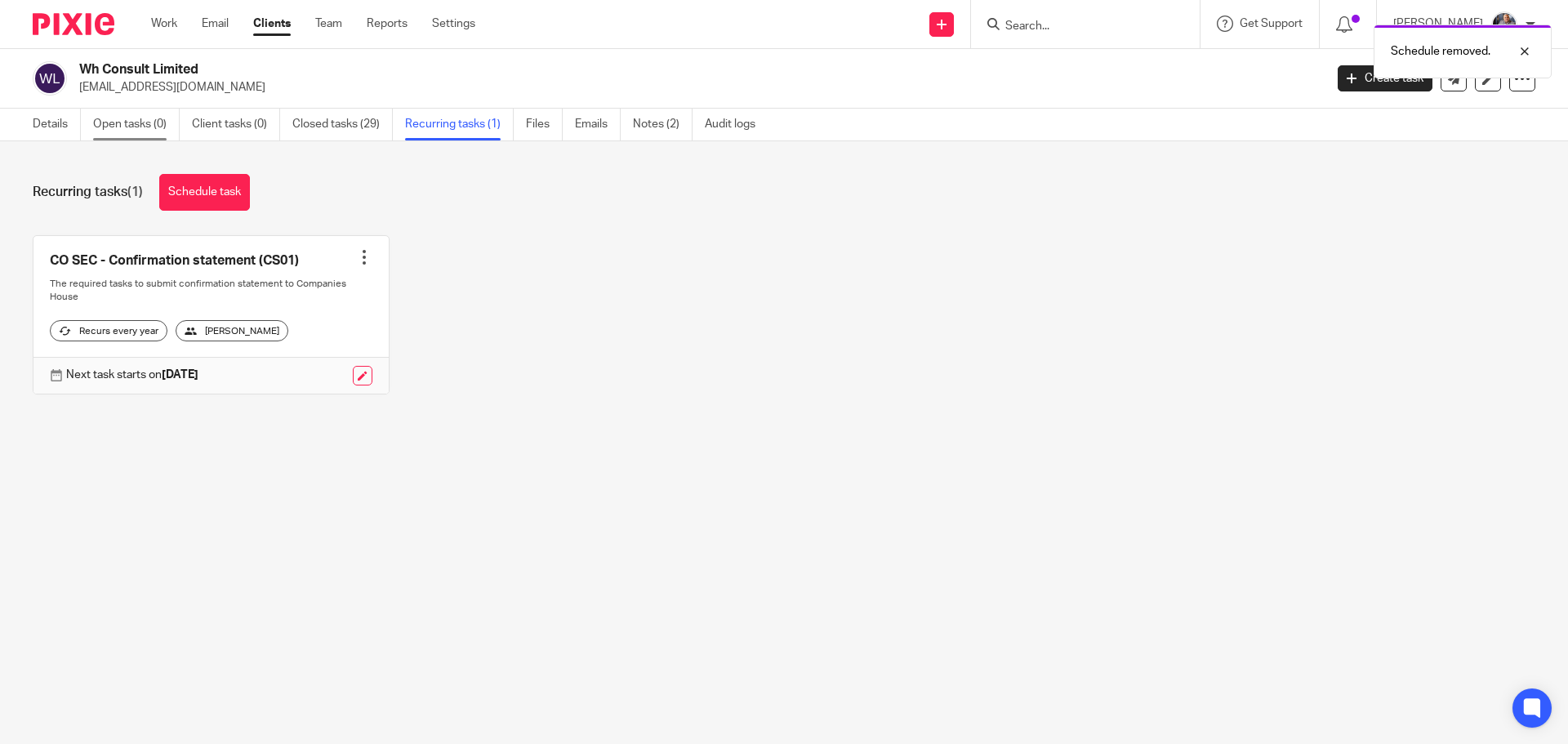
click at [112, 122] on link "Open tasks (0)" at bounding box center [136, 124] width 86 height 32
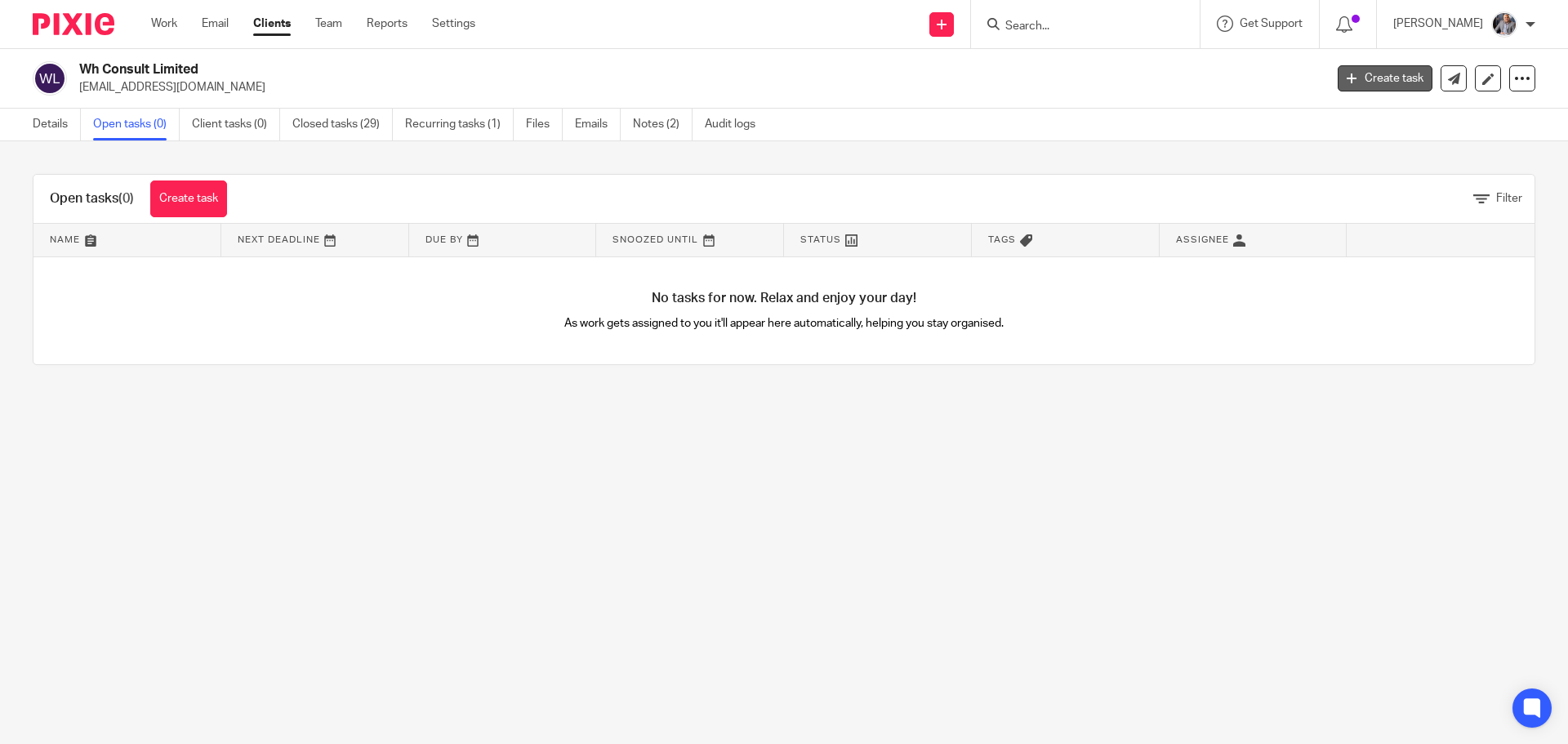
click at [1360, 79] on link "Create task" at bounding box center [1385, 78] width 95 height 26
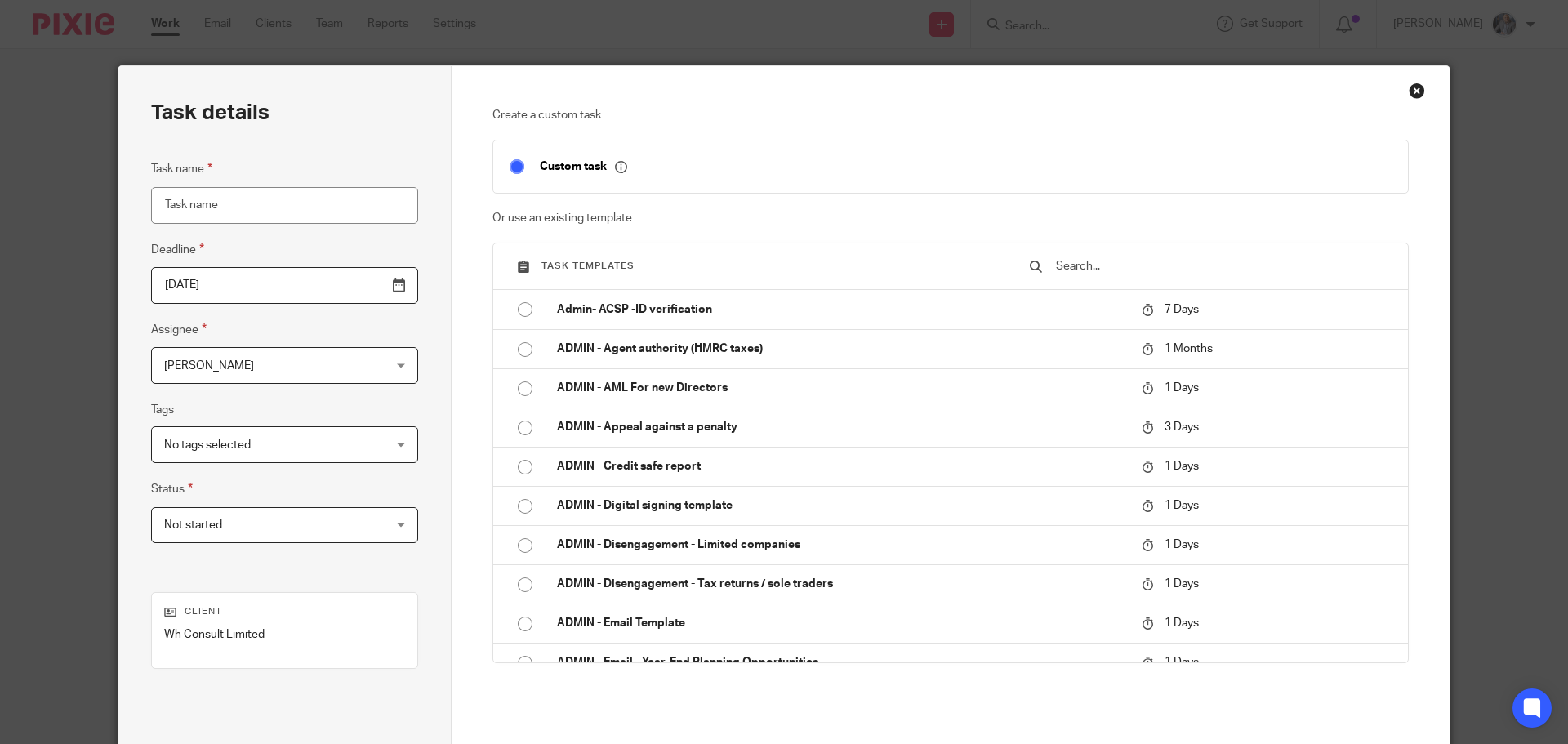
click at [1110, 271] on input "text" at bounding box center [1222, 266] width 337 height 18
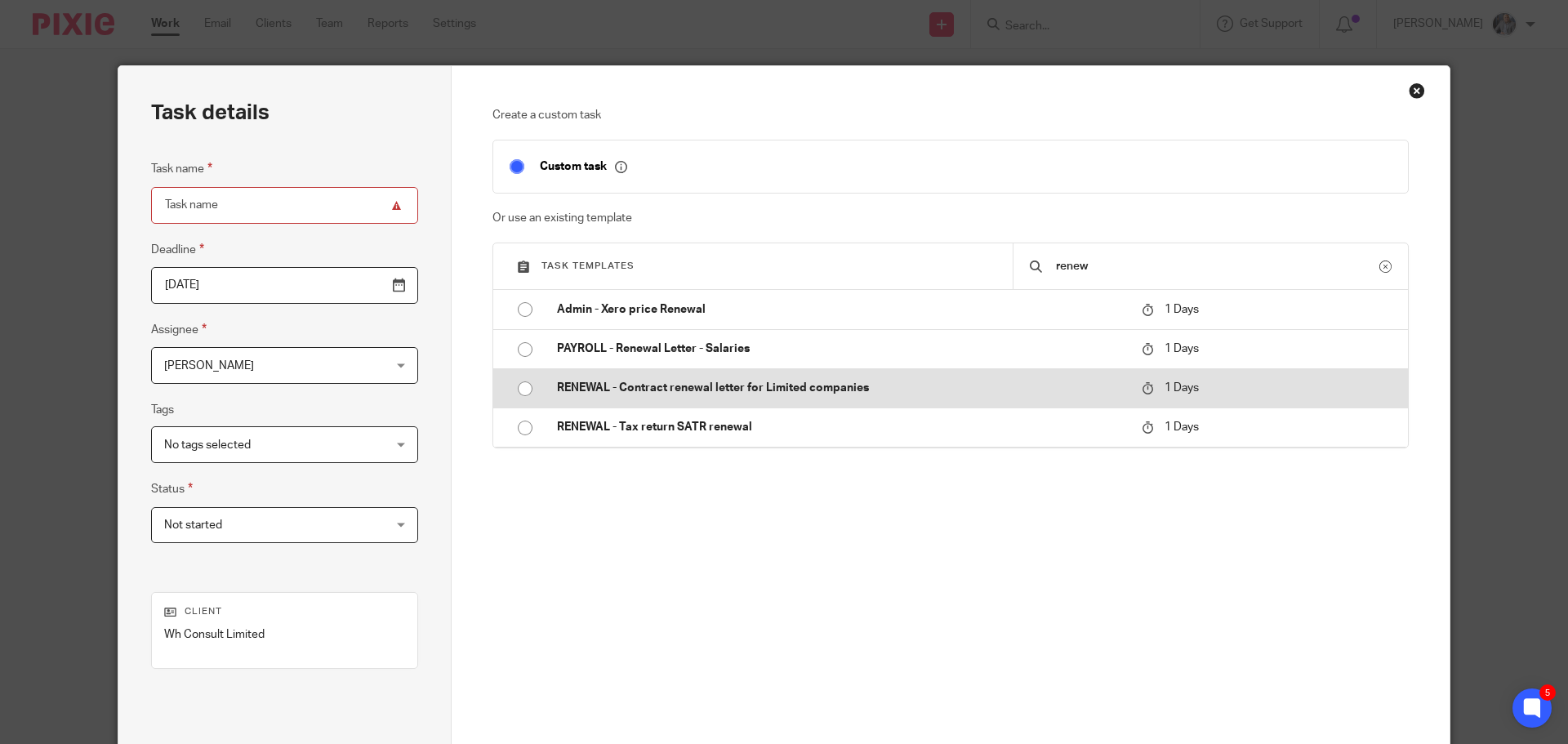
type input "renew"
click at [789, 390] on p "RENEWAL - Contract renewal letter for Limited companies" at bounding box center [841, 387] width 568 height 16
type input "2025-10-15"
type input "RENEWAL - Contract renewal letter for Limited companies"
checkbox input "false"
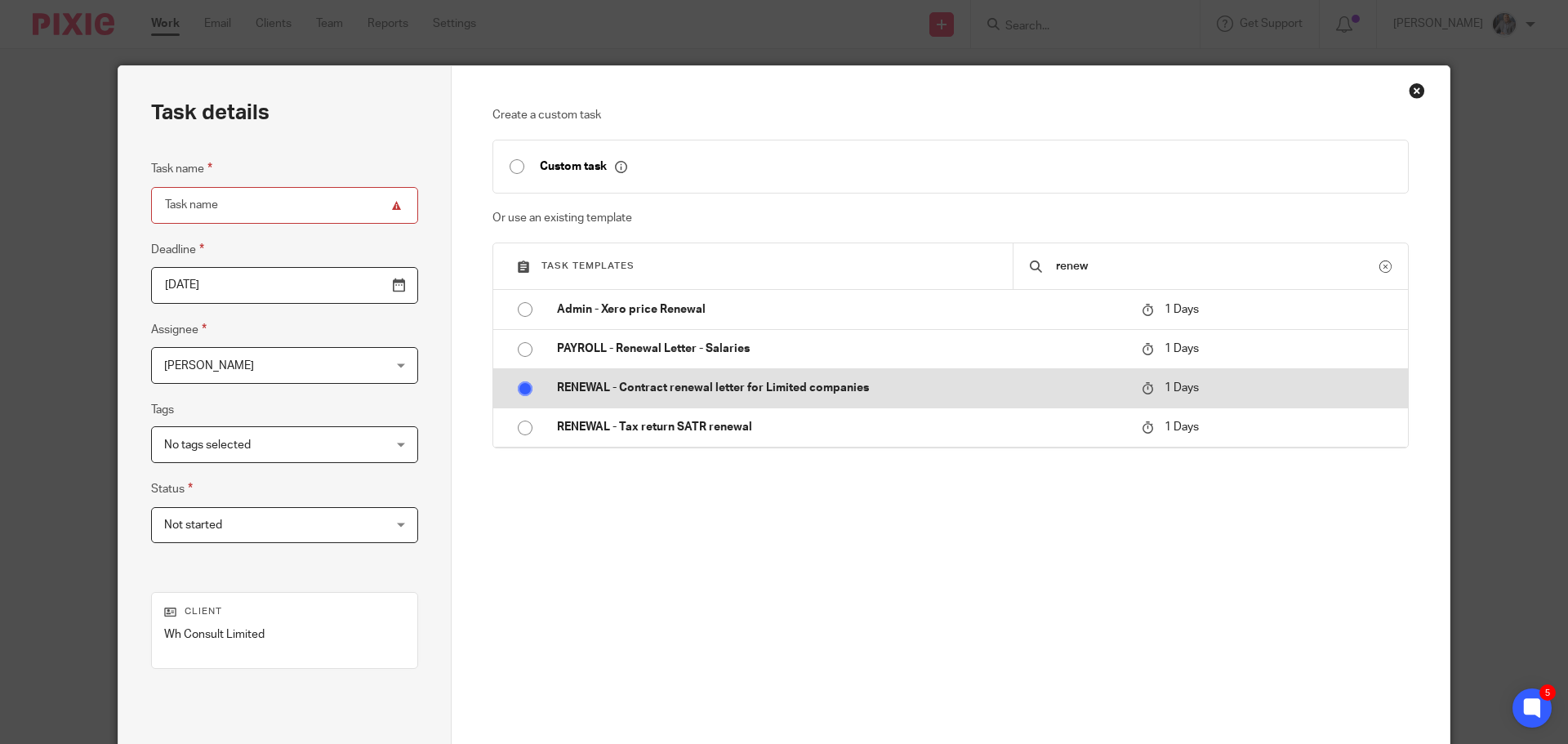
radio input "true"
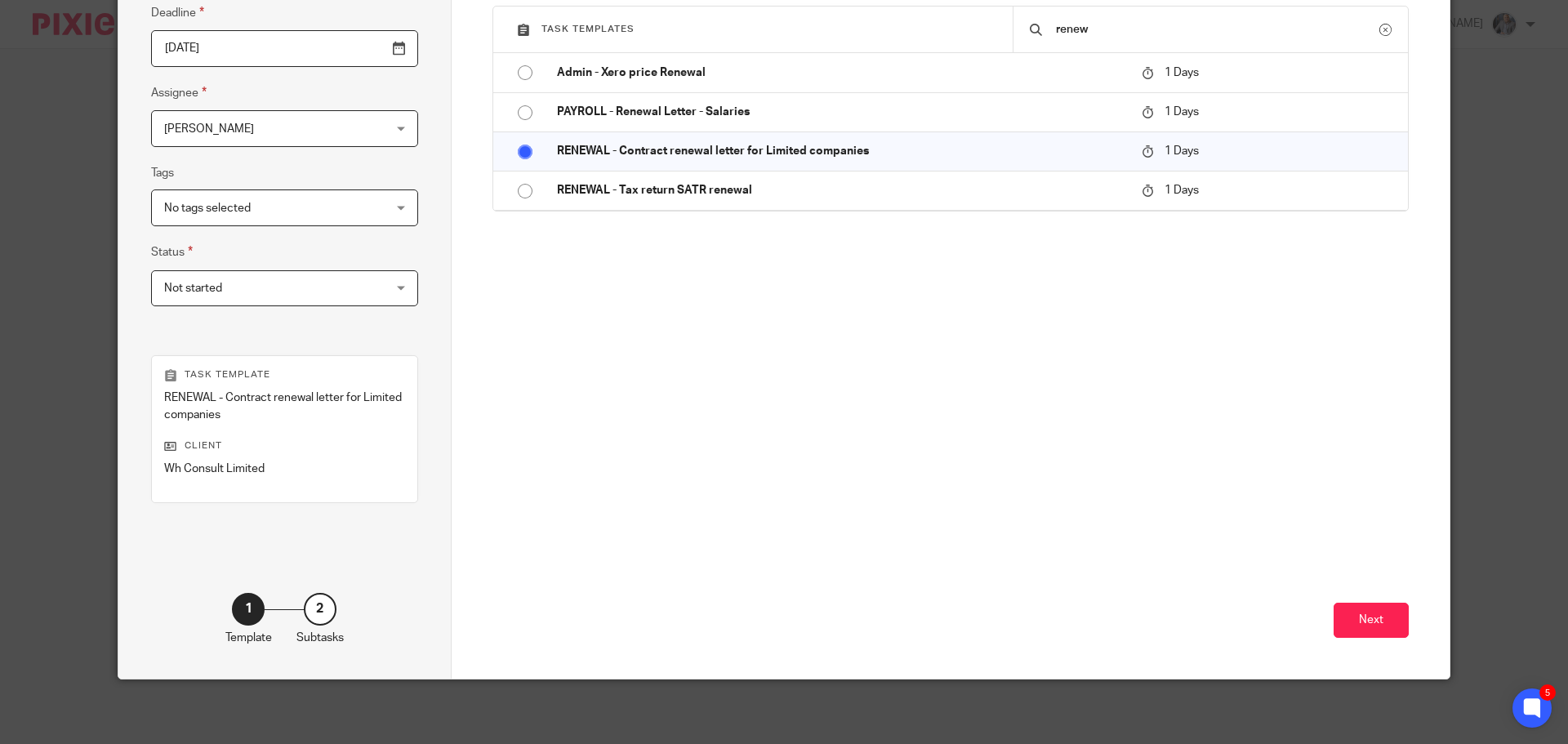
scroll to position [237, 0]
click at [1374, 624] on button "Next" at bounding box center [1371, 619] width 75 height 36
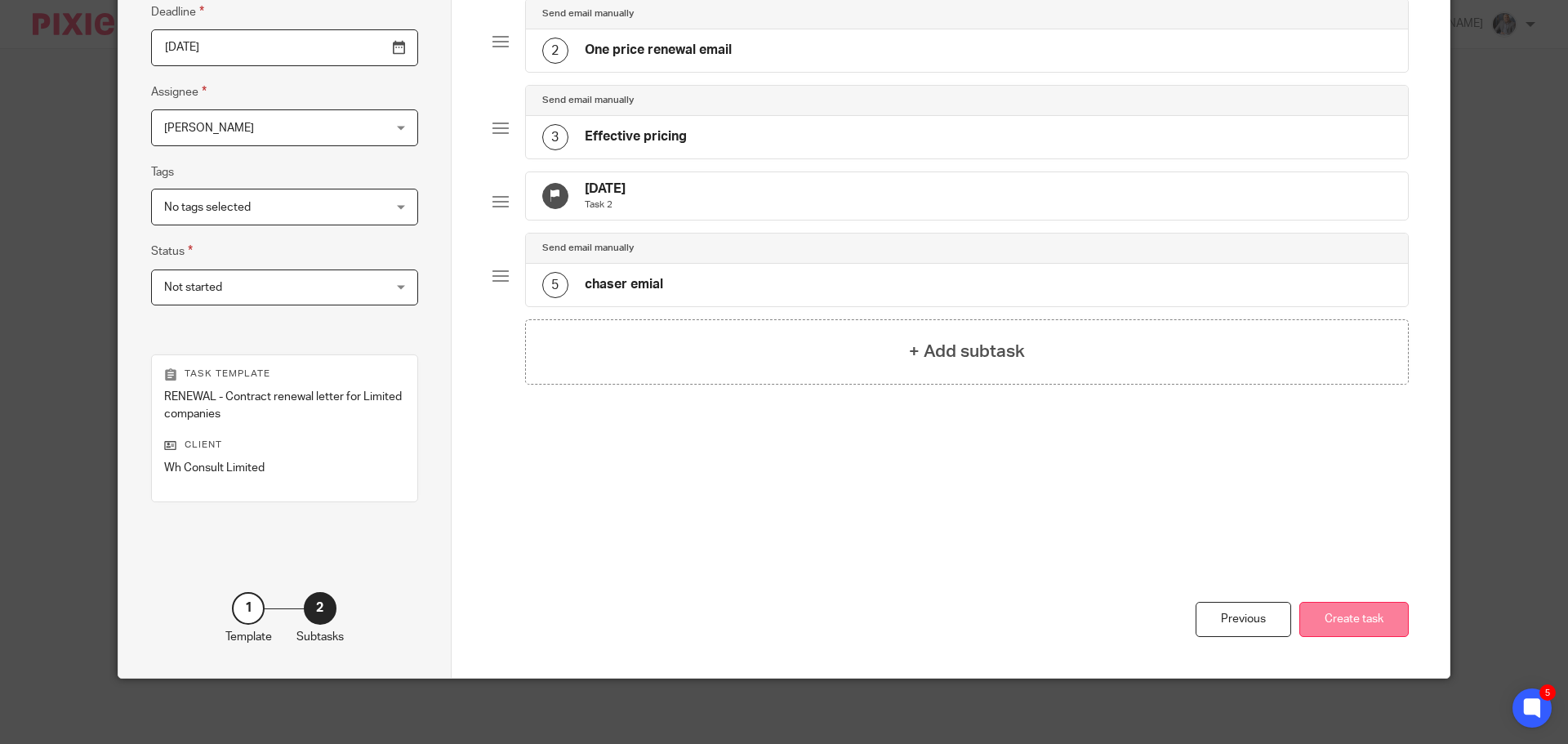
click at [1323, 620] on button "Create task" at bounding box center [1354, 619] width 109 height 36
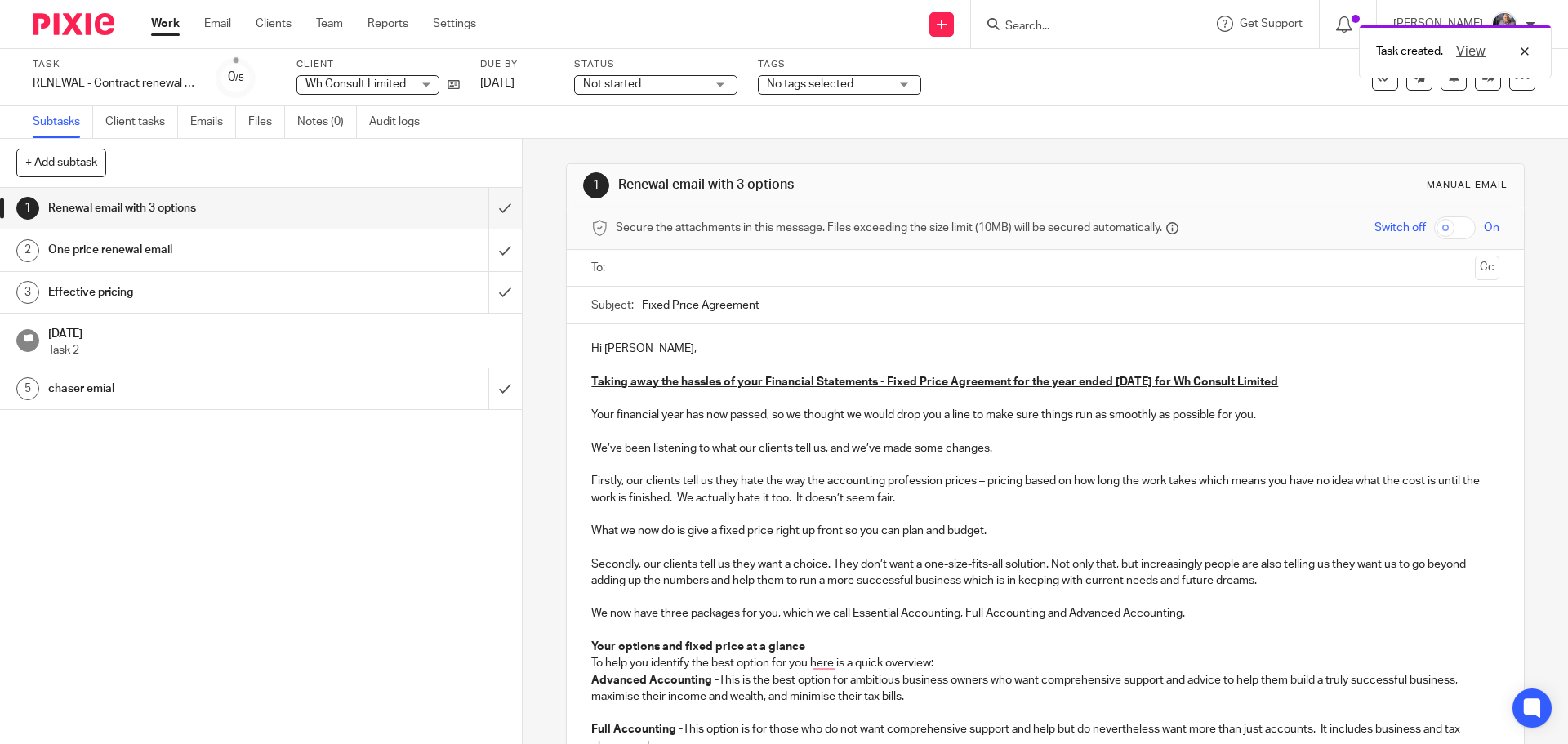
click at [86, 243] on h1 "One price renewal email" at bounding box center [189, 250] width 282 height 25
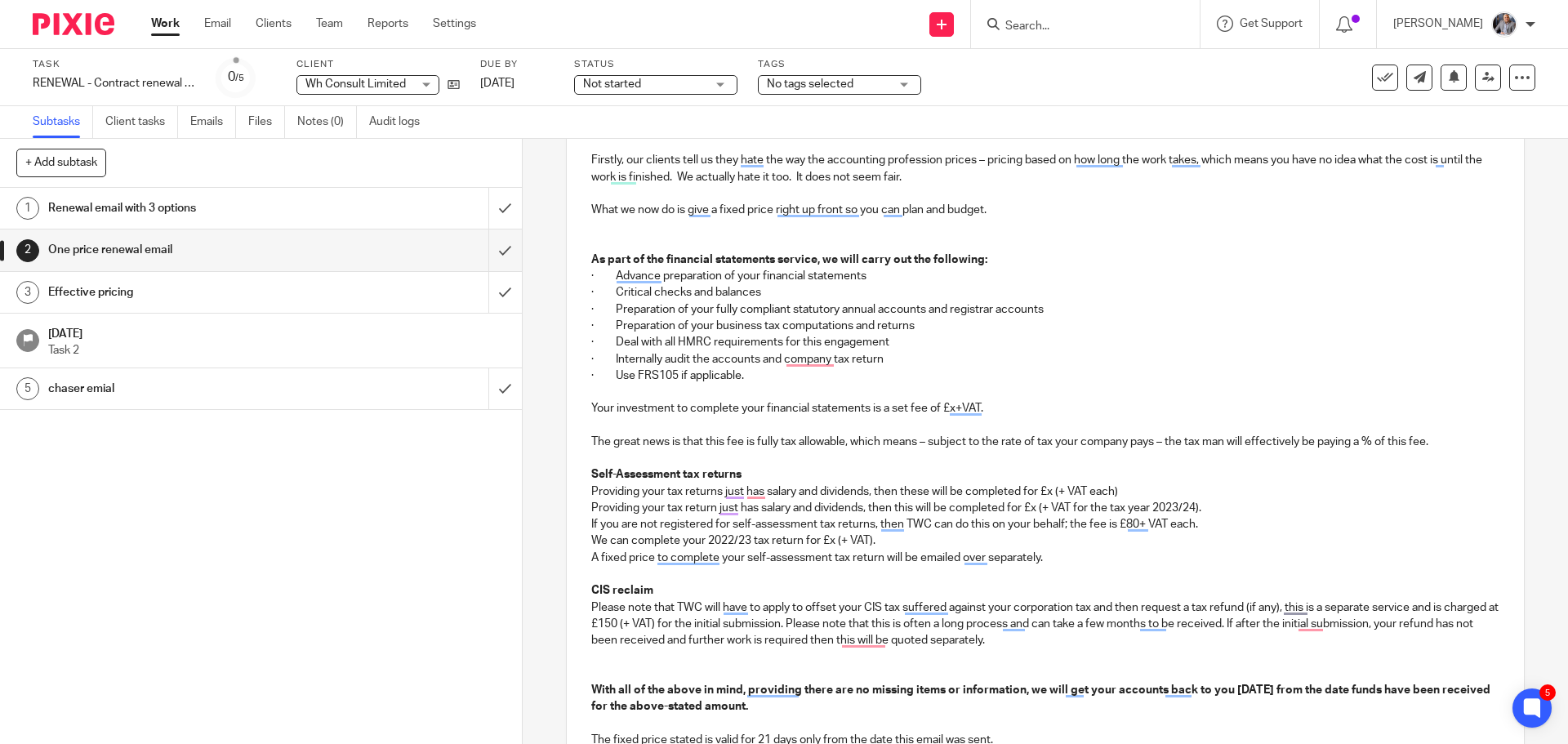
scroll to position [157, 0]
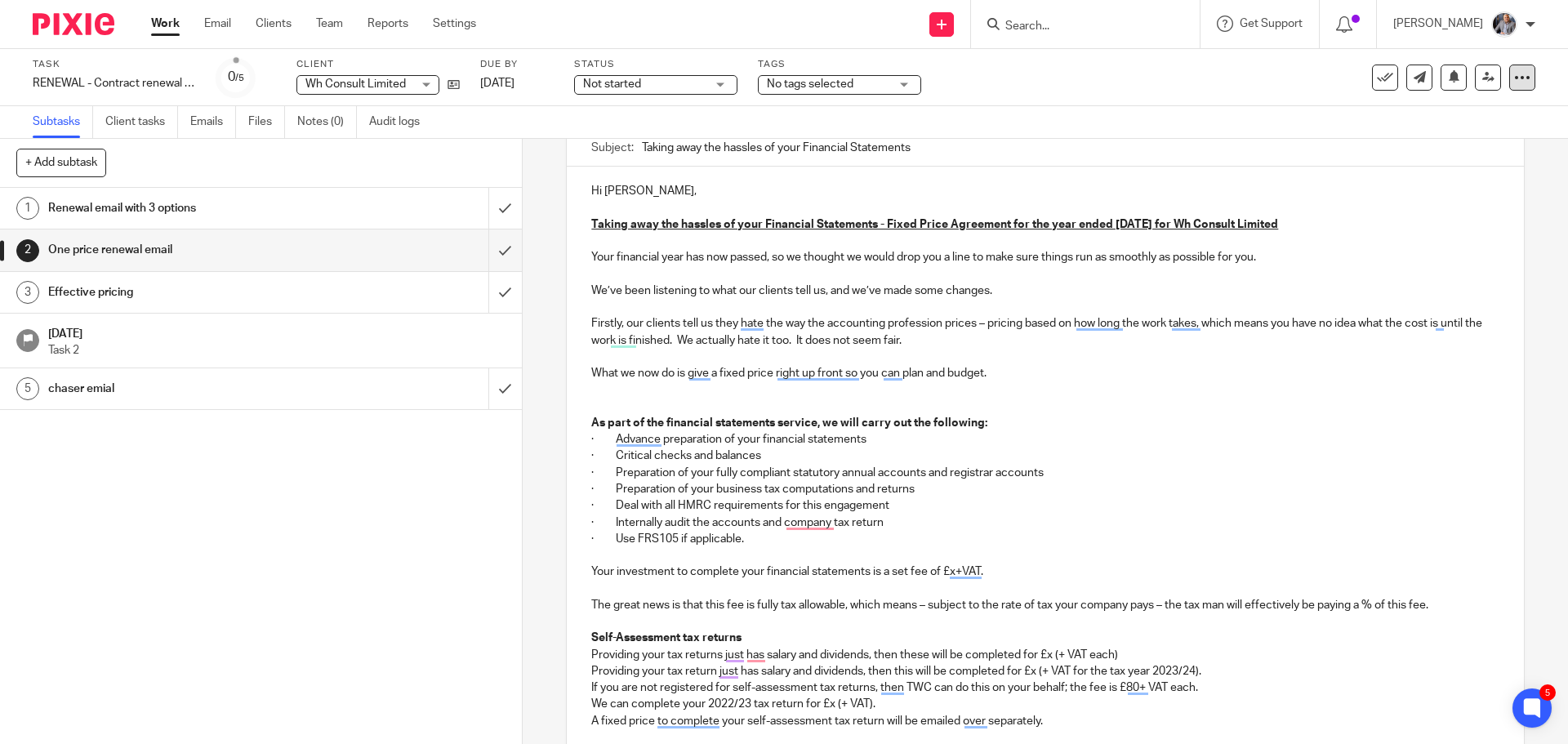
click at [1516, 85] on div at bounding box center [1522, 77] width 26 height 26
click at [1434, 117] on span "See template in use" at bounding box center [1456, 118] width 101 height 12
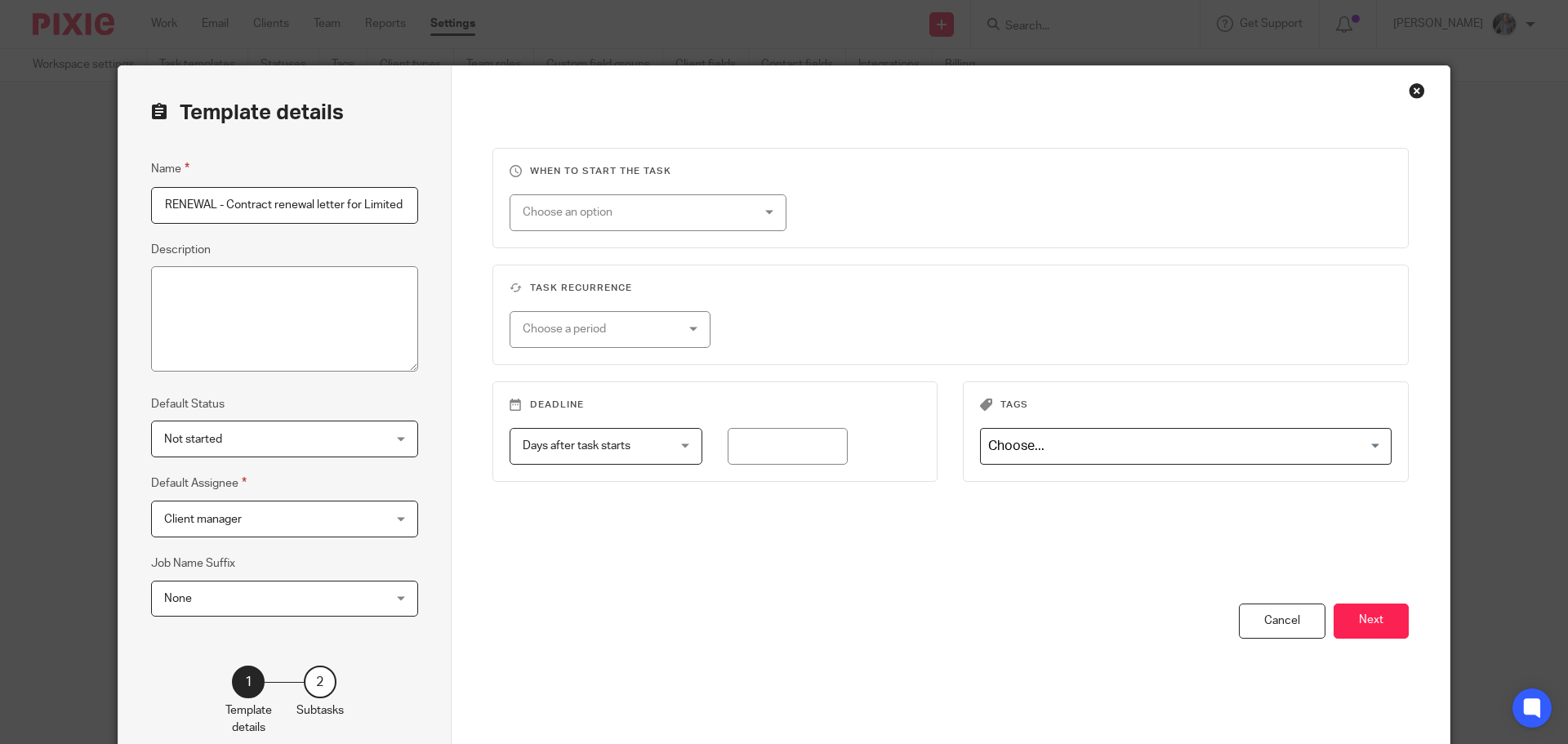
click at [1357, 631] on button "Next" at bounding box center [1371, 621] width 75 height 36
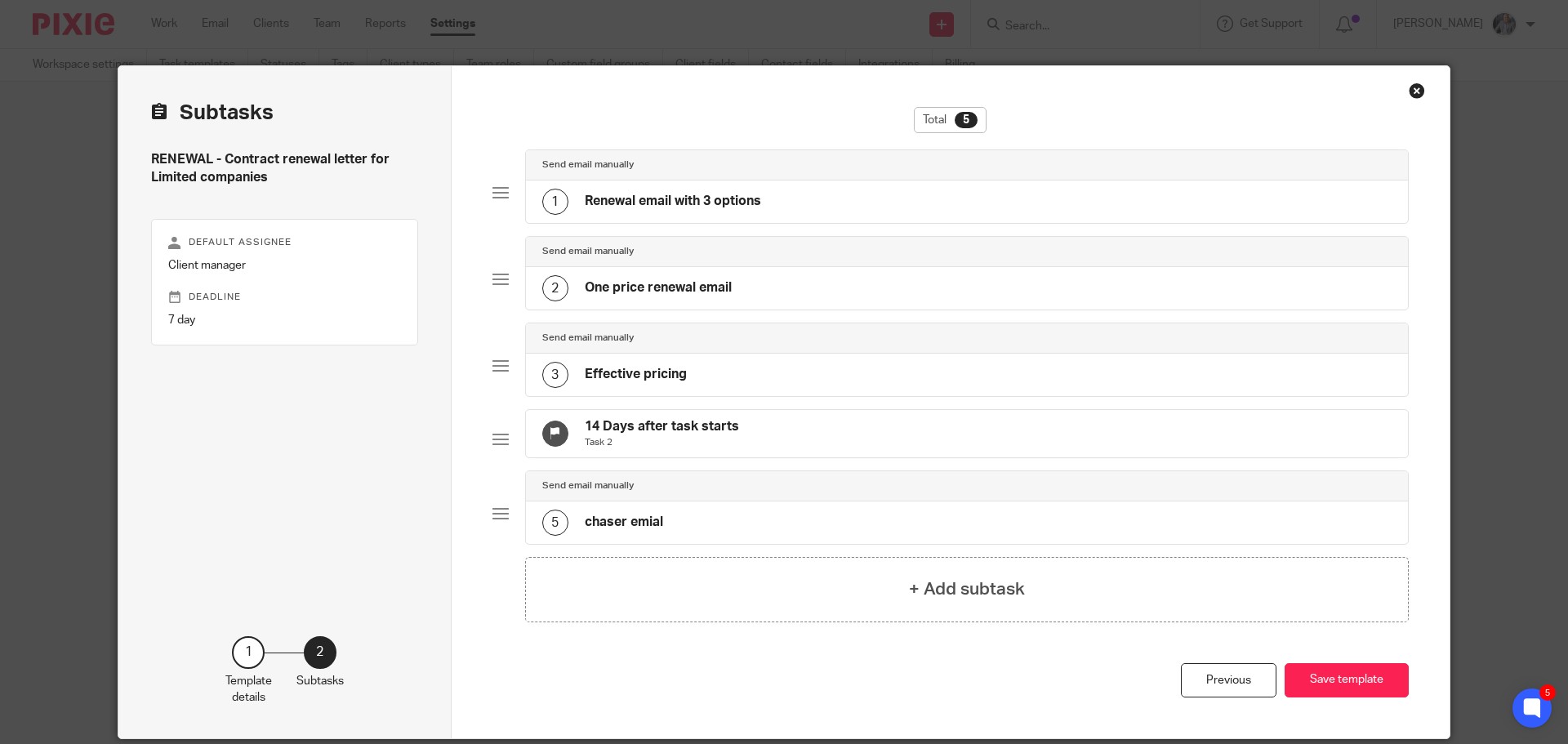
click at [674, 279] on h4 "One price renewal email" at bounding box center [658, 288] width 147 height 17
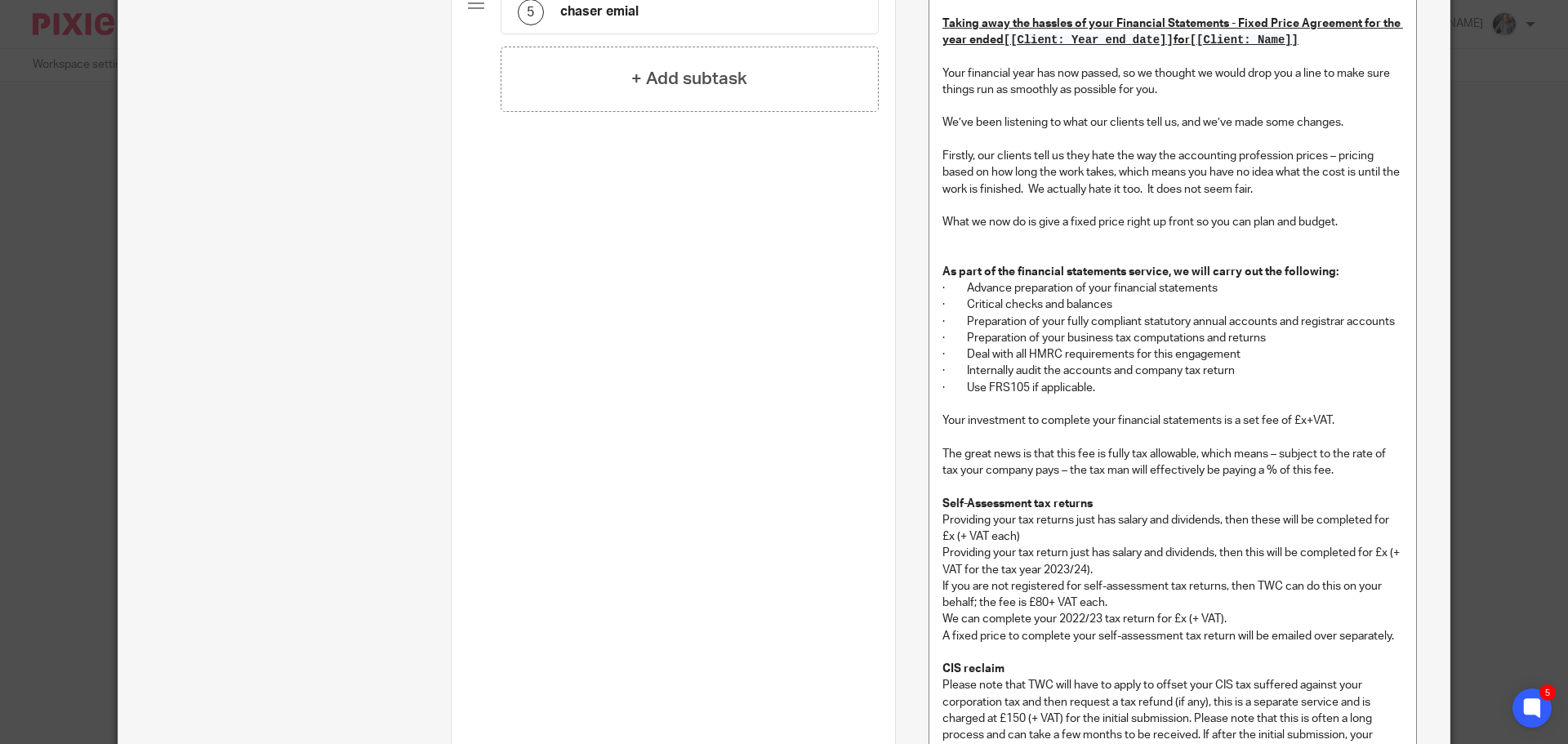
scroll to position [653, 0]
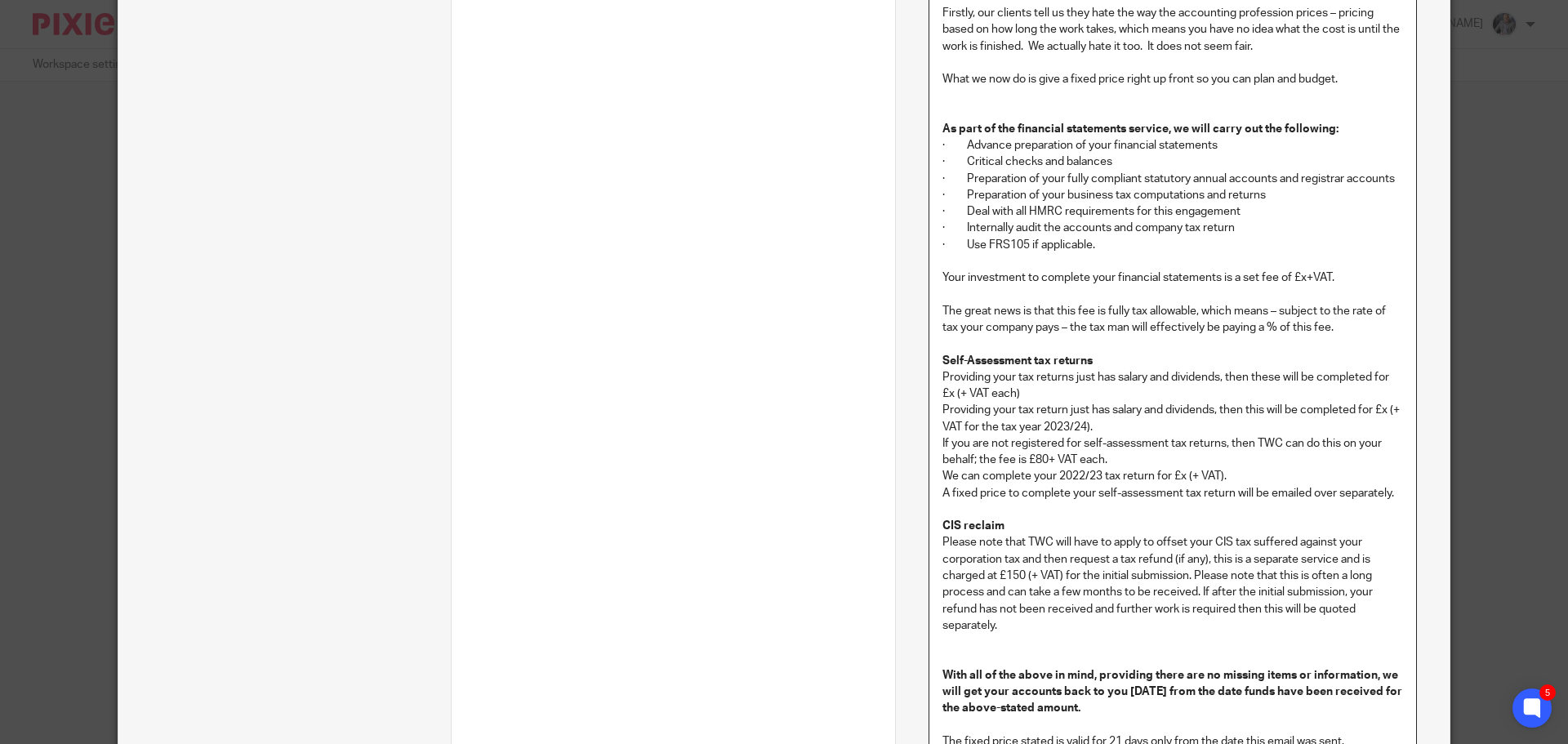
click at [1077, 423] on p "Providing your tax return just has salary and dividends, then this will be comp…" at bounding box center [1172, 418] width 461 height 34
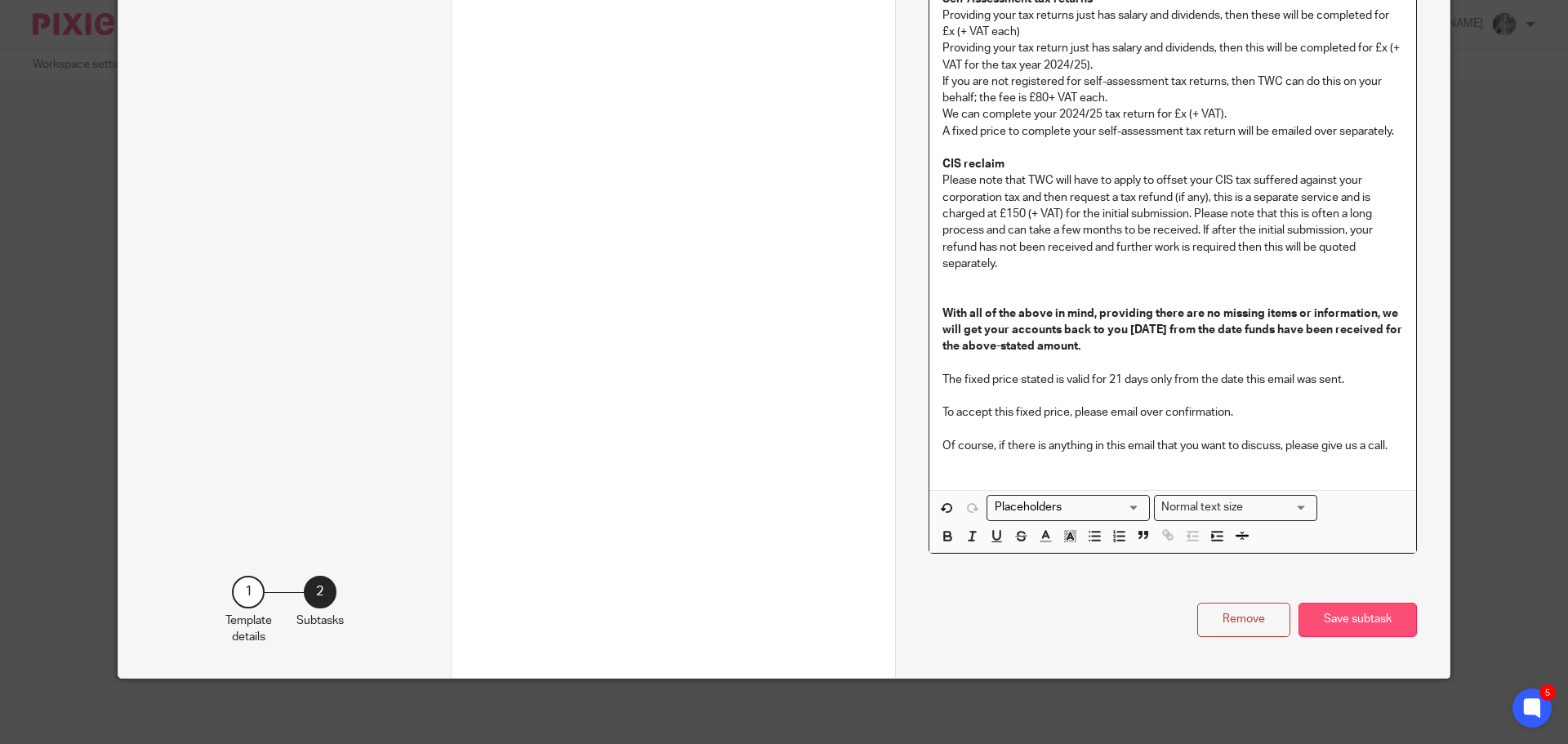
click at [1330, 607] on button "Save subtask" at bounding box center [1357, 620] width 118 height 36
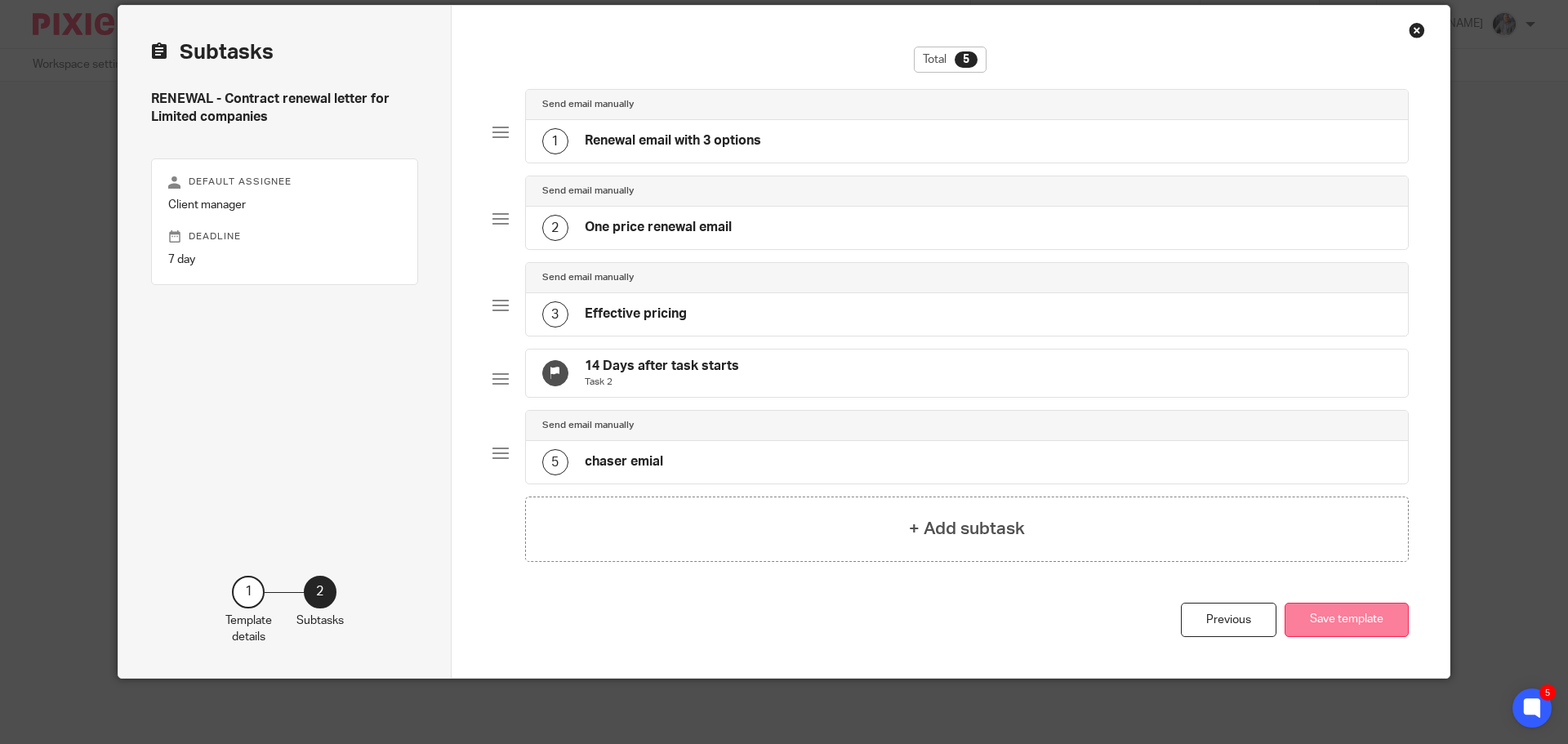
click at [1323, 608] on button "Save template" at bounding box center [1346, 620] width 124 height 36
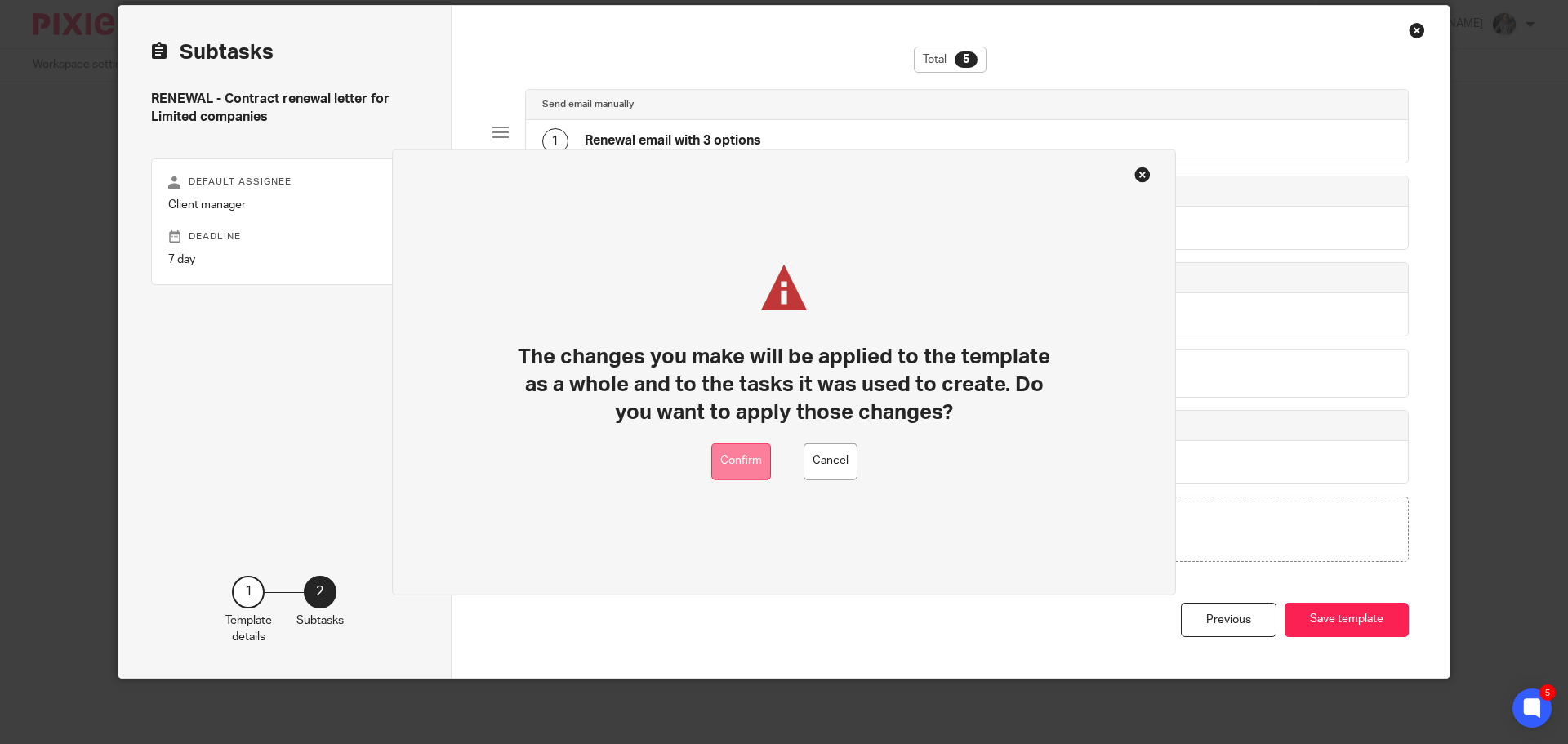
click at [751, 449] on button "Confirm" at bounding box center [741, 461] width 60 height 36
